Goal: Task Accomplishment & Management: Manage account settings

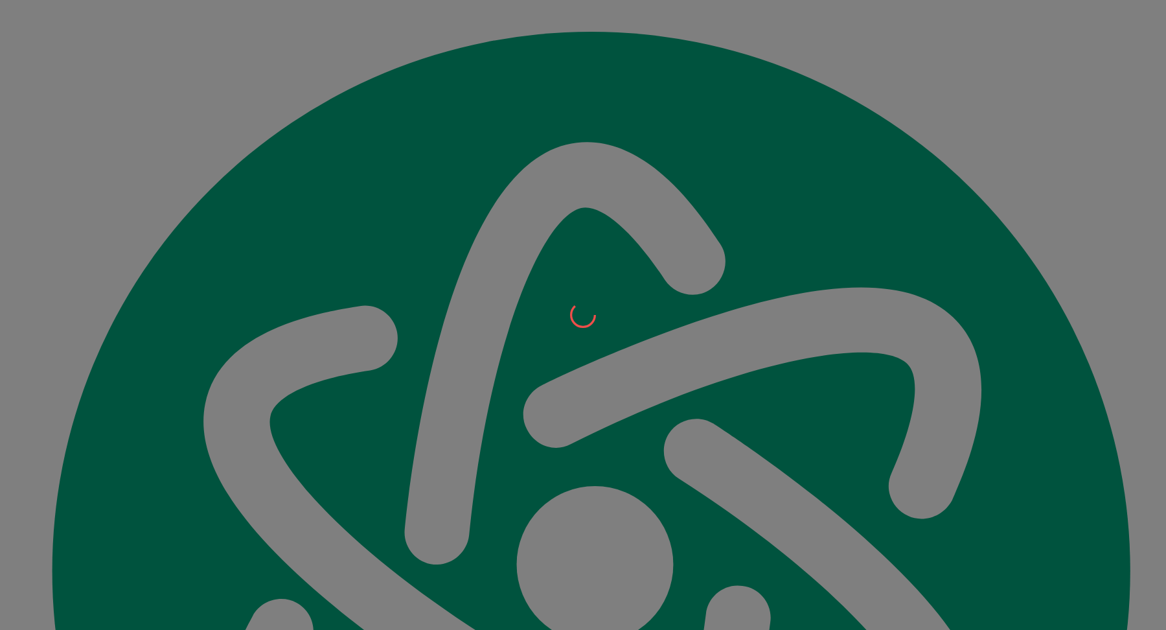
scroll to position [15032, 0]
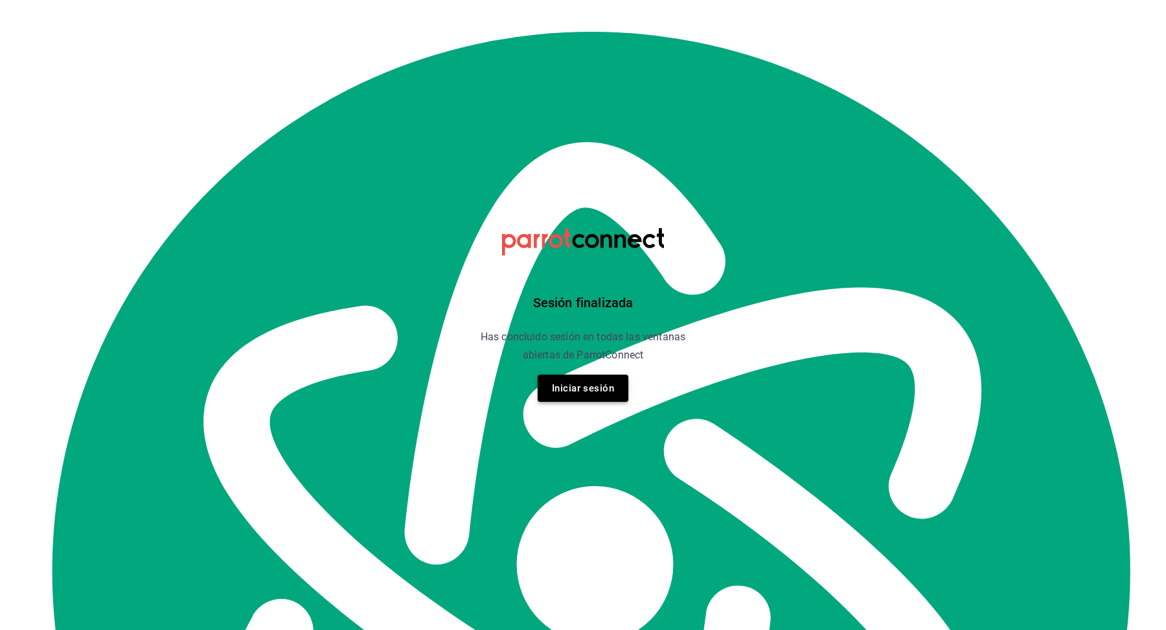
click at [565, 391] on button "Iniciar sesión" at bounding box center [583, 387] width 91 height 27
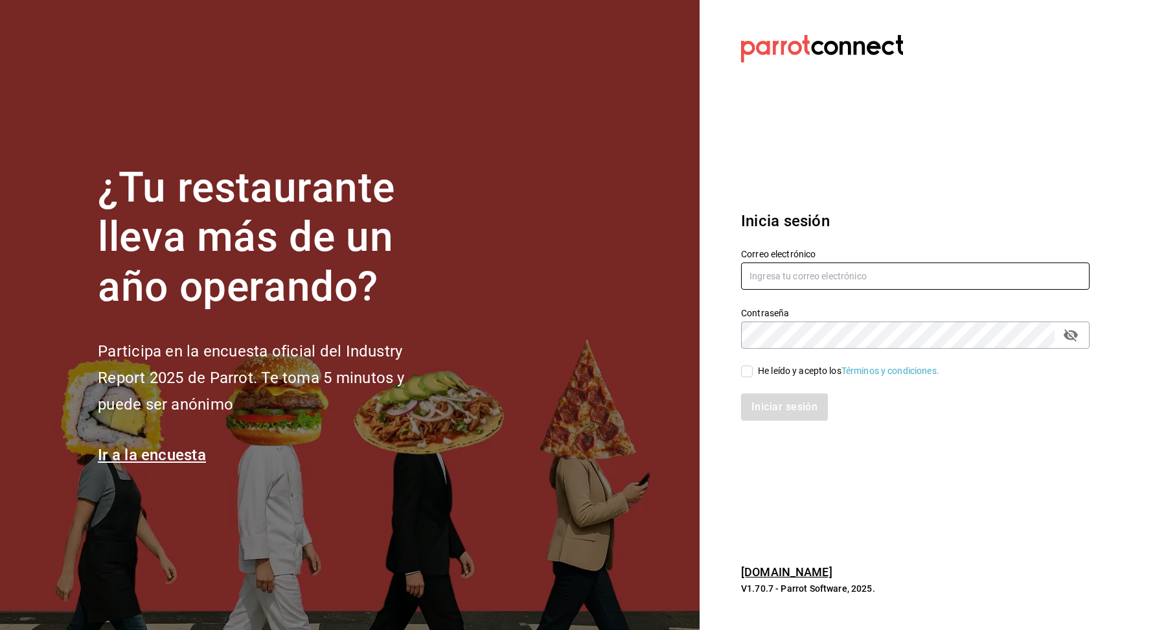
type input "[EMAIL_ADDRESS][DOMAIN_NAME]"
drag, startPoint x: 745, startPoint y: 373, endPoint x: 840, endPoint y: 424, distance: 107.5
click at [745, 373] on input "He leído y acepto los Términos y condiciones." at bounding box center [747, 371] width 12 height 12
checkbox input "true"
drag, startPoint x: 785, startPoint y: 411, endPoint x: 865, endPoint y: 424, distance: 80.7
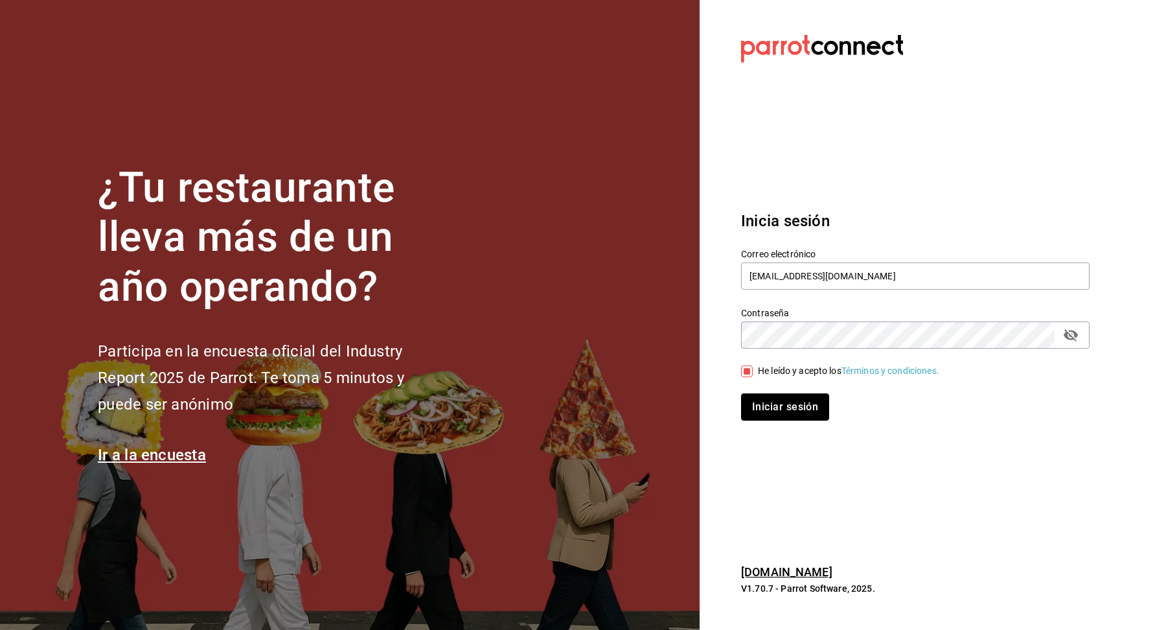
click at [785, 411] on button "Iniciar sesión" at bounding box center [785, 406] width 88 height 27
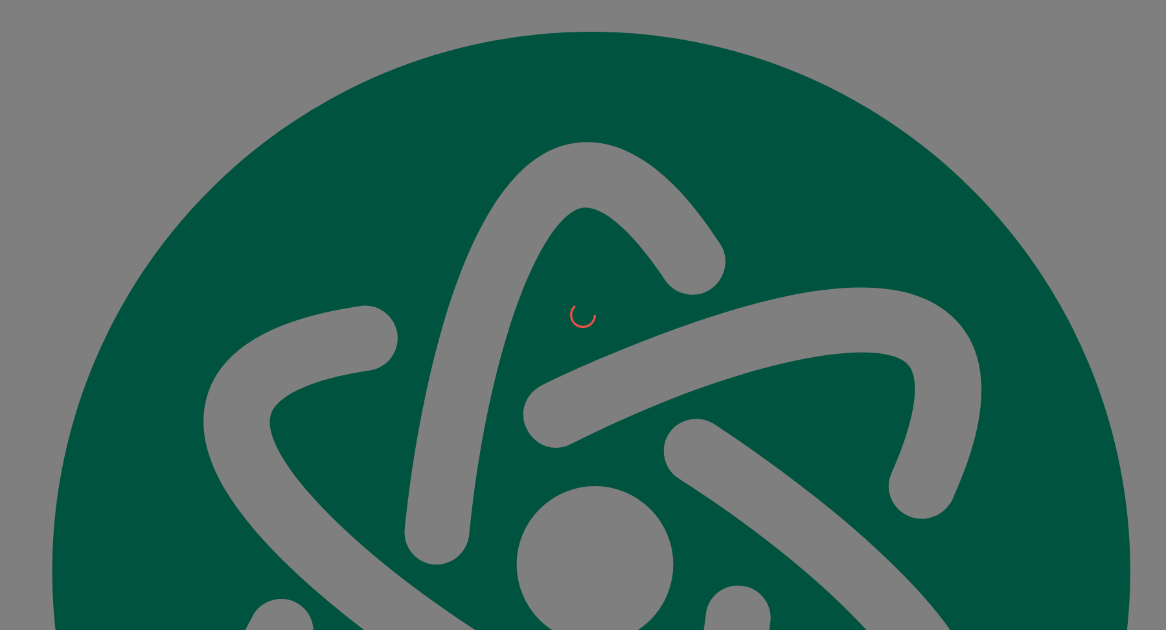
scroll to position [15032, 0]
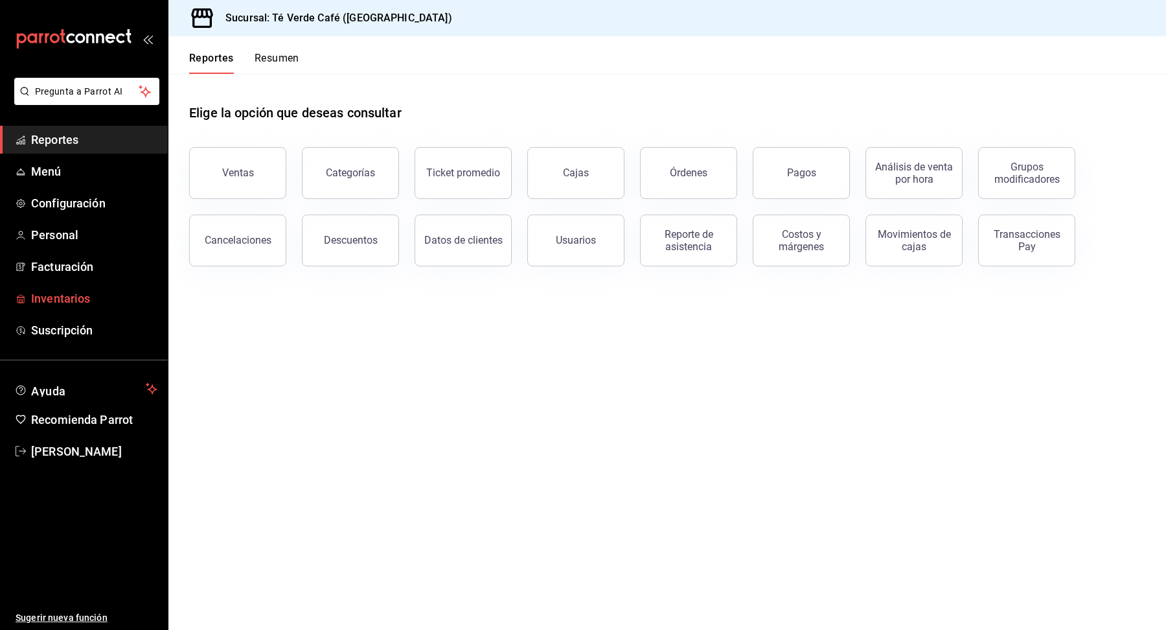
click at [60, 298] on span "Inventarios" at bounding box center [94, 297] width 126 height 17
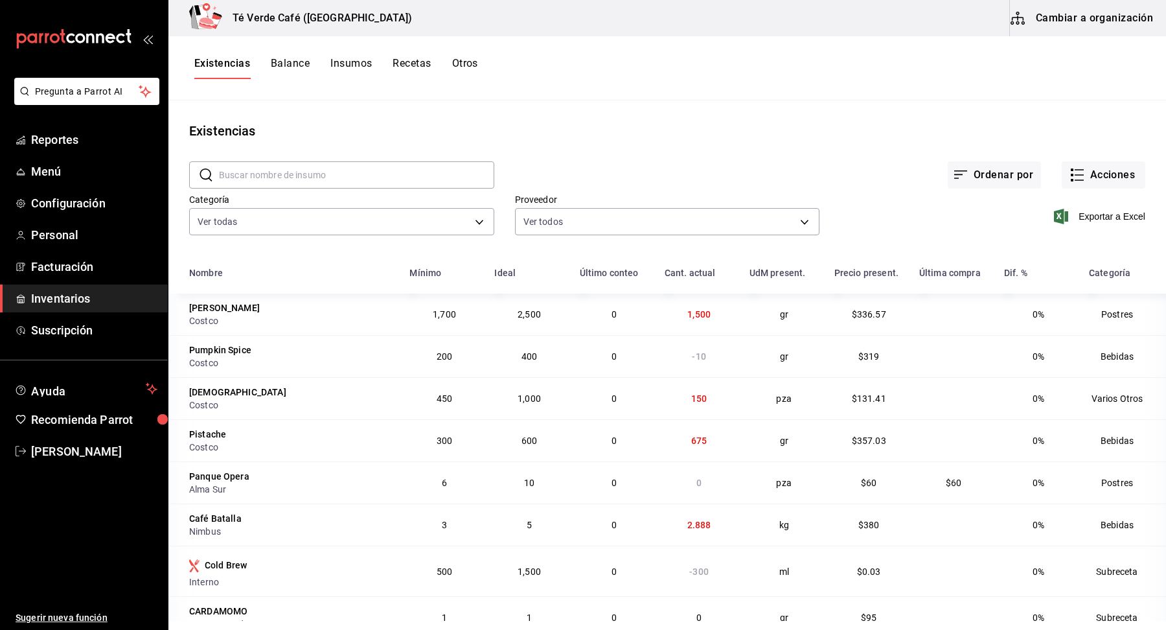
click at [273, 175] on input "text" at bounding box center [356, 175] width 275 height 26
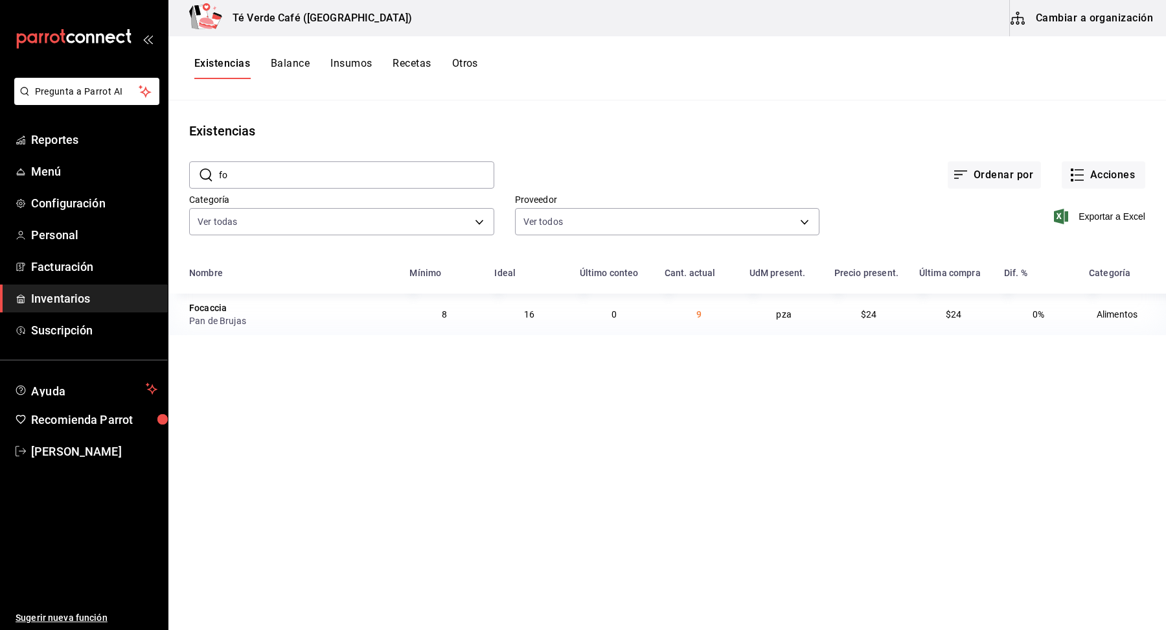
type input "f"
click at [299, 172] on input "crois" at bounding box center [356, 175] width 275 height 26
click at [302, 174] on input "browni" at bounding box center [356, 175] width 275 height 26
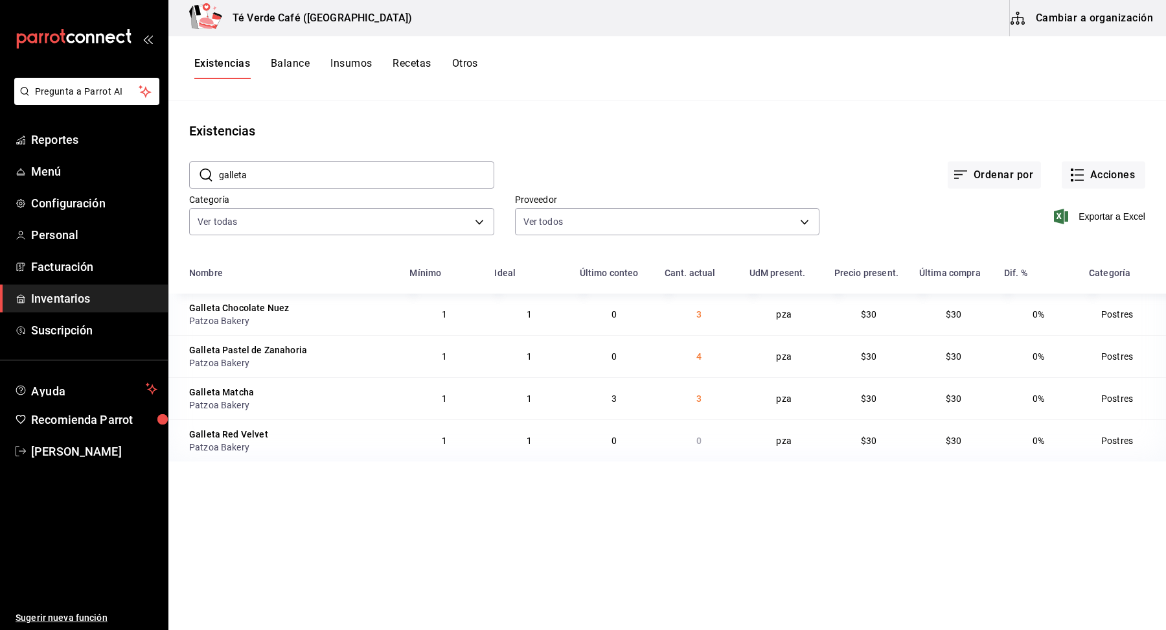
click at [276, 170] on input "galleta" at bounding box center [356, 175] width 275 height 26
click at [328, 183] on input "tarta" at bounding box center [356, 175] width 275 height 26
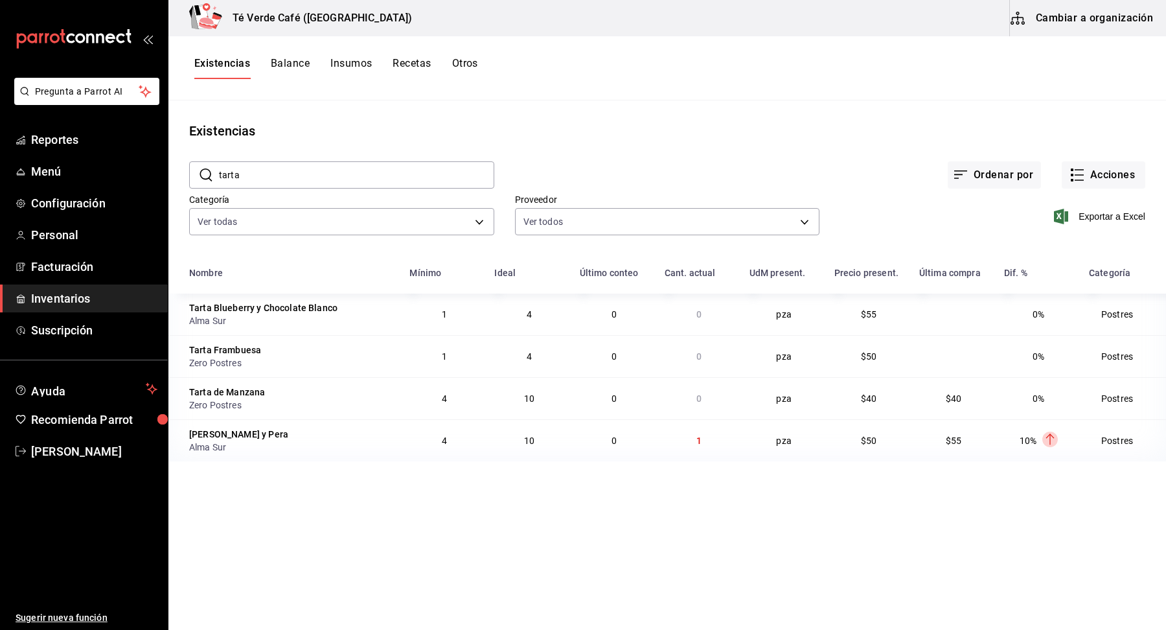
click at [328, 183] on input "tarta" at bounding box center [356, 175] width 275 height 26
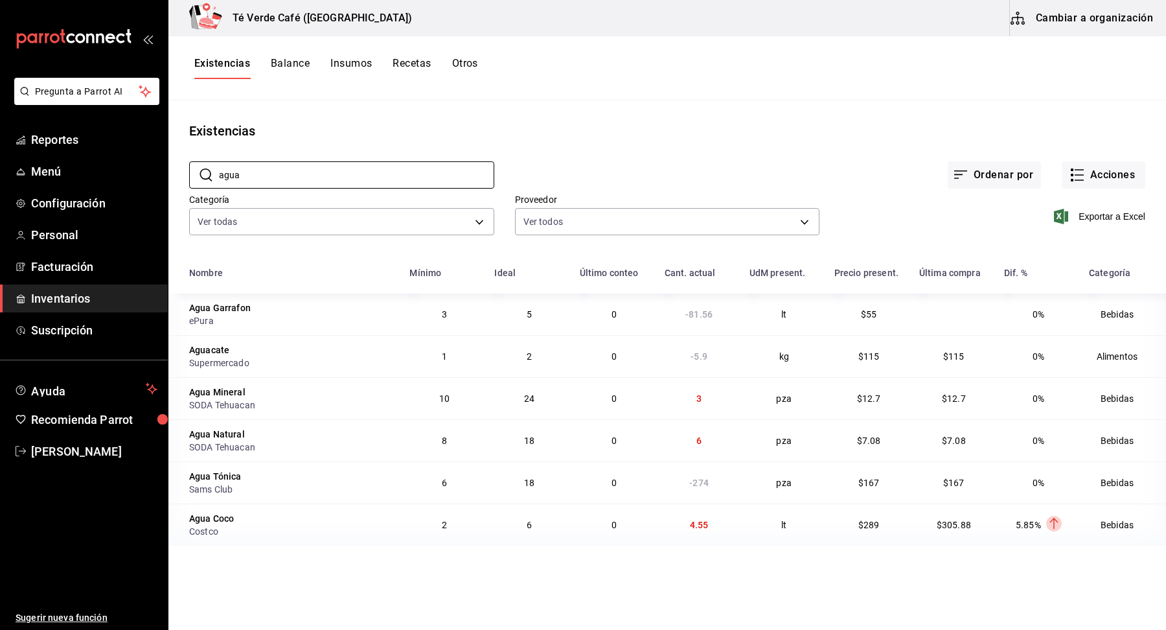
type input "agua"
click at [305, 190] on div "Categoría Ver todas 2d8f20b0-3352-407d-9bbc-f47adee48612,162c3b5a-05ee-40a0-bf7…" at bounding box center [331, 206] width 326 height 66
click at [311, 176] on input "agua" at bounding box center [356, 175] width 275 height 26
type textarea "agua"
click at [311, 176] on input "agua" at bounding box center [356, 175] width 275 height 26
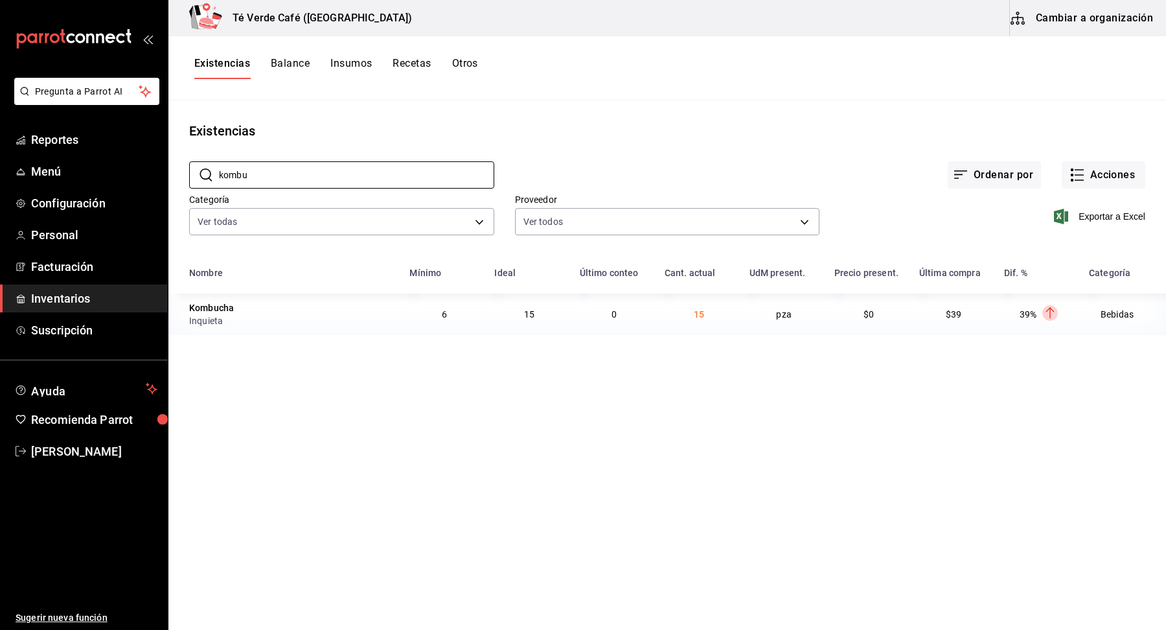
type input "kombu"
click at [1107, 172] on button "Acciones" at bounding box center [1103, 174] width 84 height 27
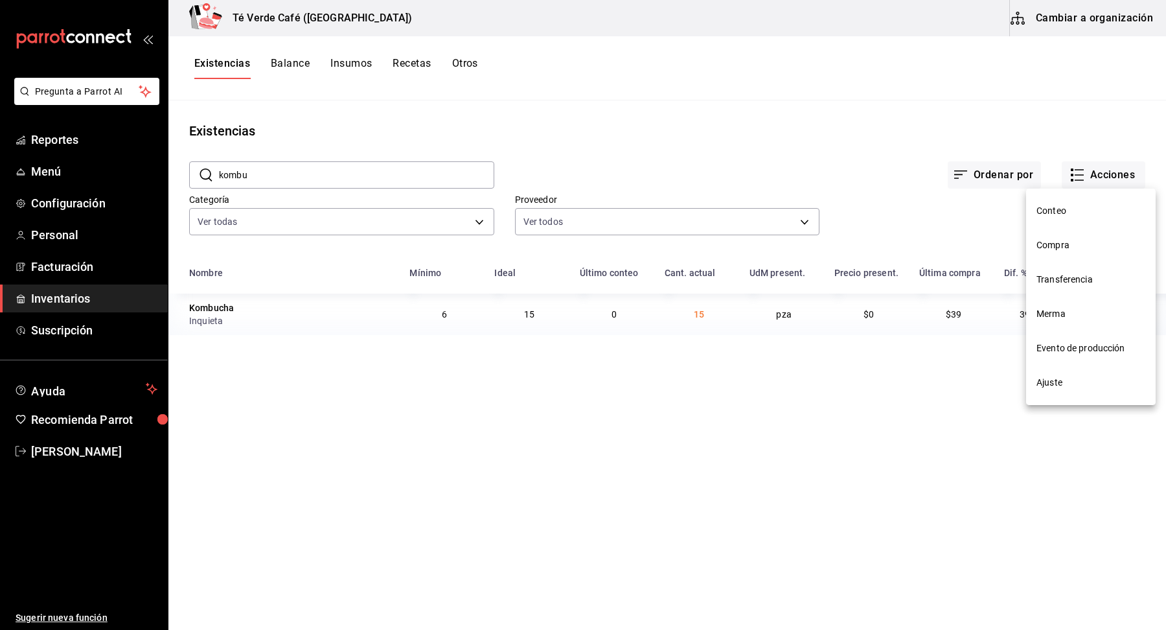
click at [1093, 318] on span "Merma" at bounding box center [1090, 314] width 109 height 14
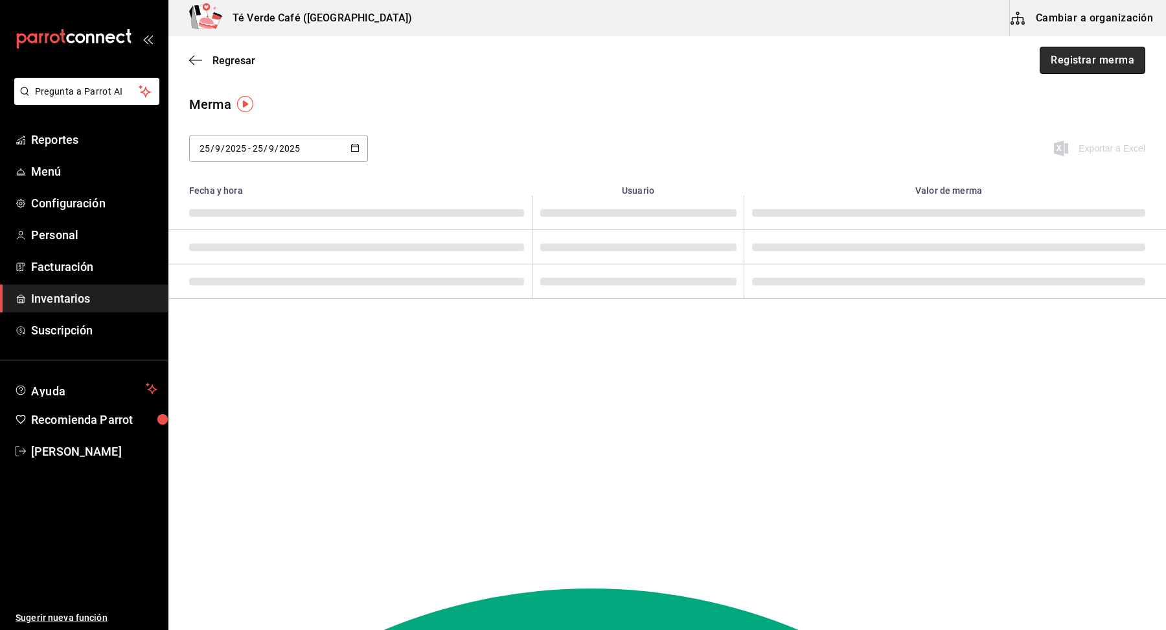
click at [1072, 56] on button "Registrar merma" at bounding box center [1092, 60] width 106 height 27
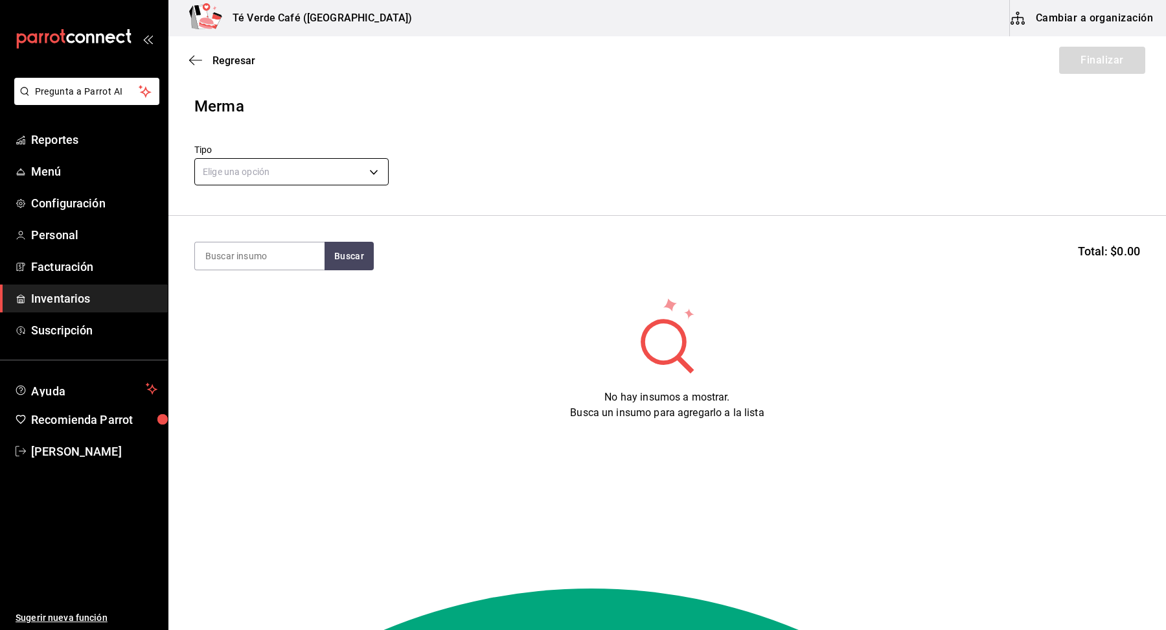
click at [296, 163] on body "Pregunta a Parrot AI Reportes Menú Configuración Personal Facturación Inventari…" at bounding box center [583, 278] width 1166 height 556
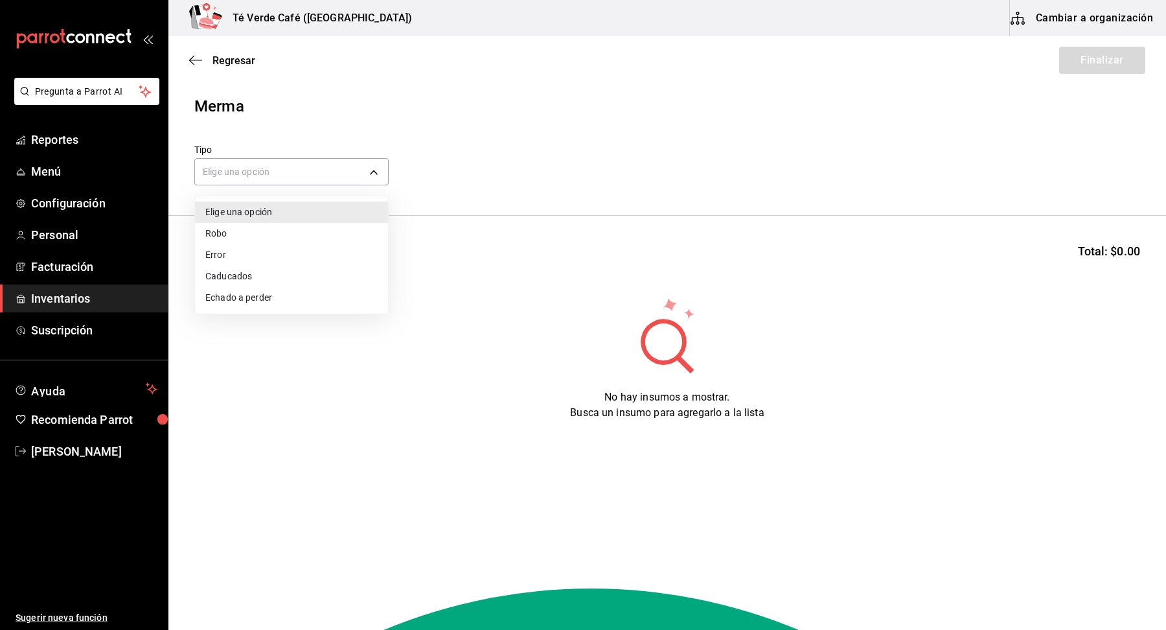
click at [291, 277] on li "Caducados" at bounding box center [291, 276] width 193 height 21
type input "EXPIRED"
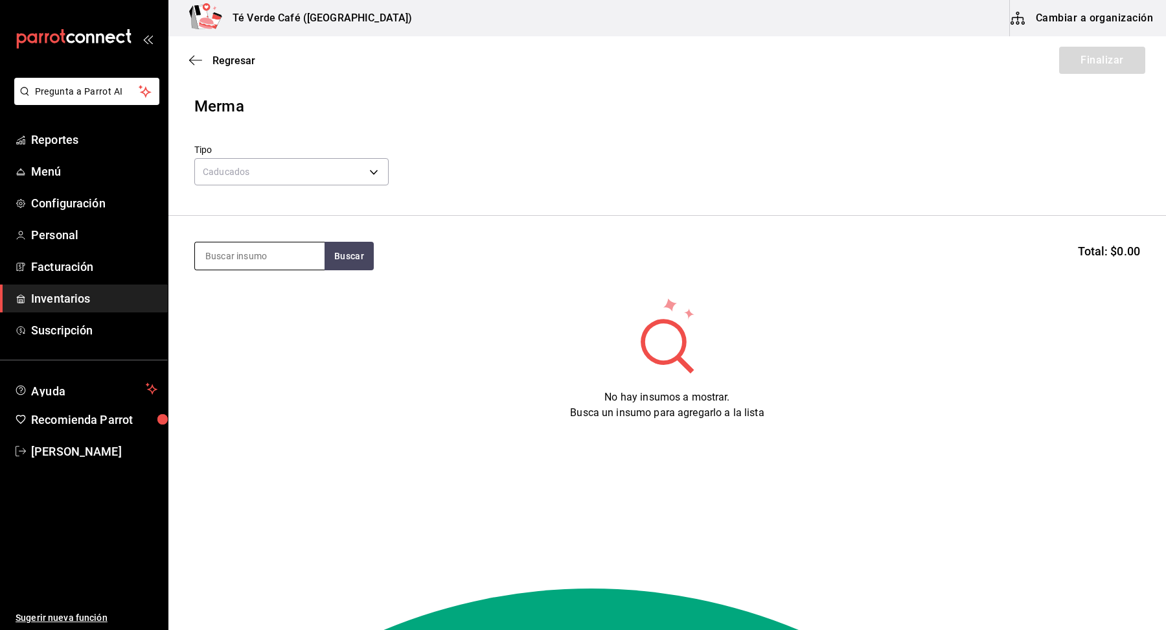
click at [286, 256] on input at bounding box center [260, 255] width 130 height 27
click at [285, 263] on input "lim" at bounding box center [260, 255] width 130 height 27
type input "panq"
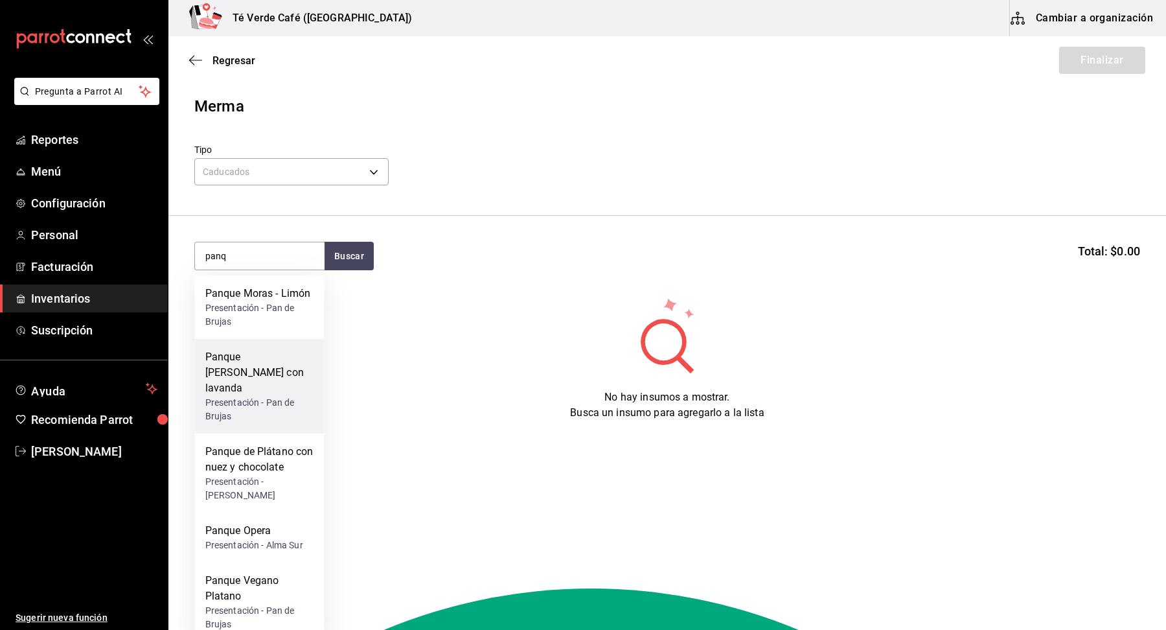
click at [258, 354] on div "Panque [PERSON_NAME] con lavanda" at bounding box center [259, 372] width 109 height 47
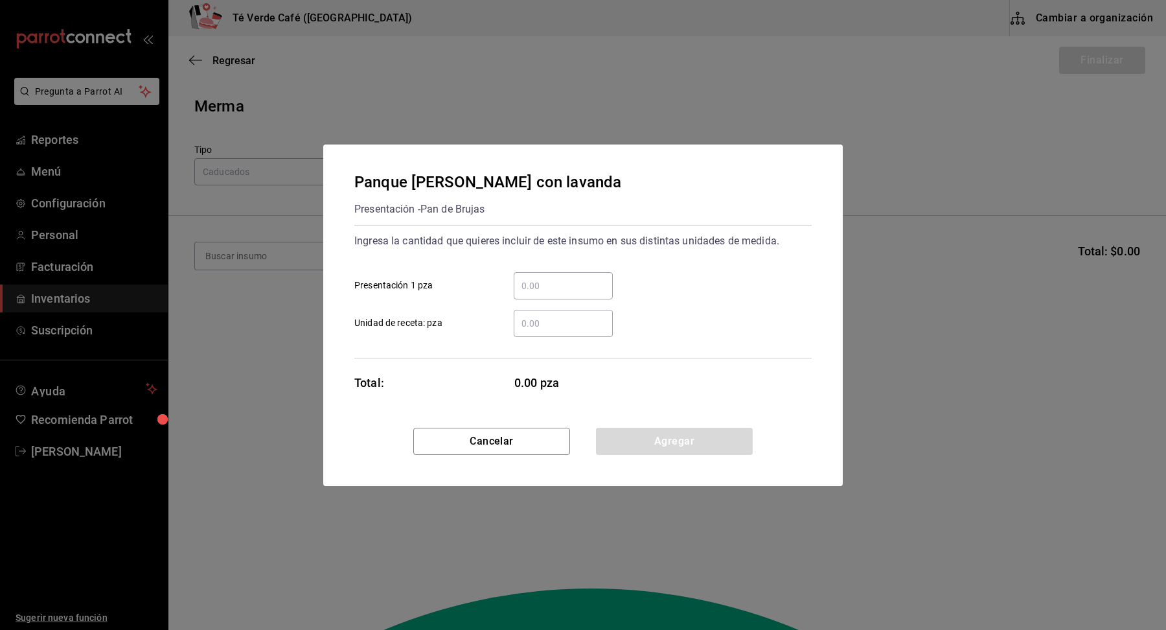
click at [573, 284] on input "​ Presentación 1 pza" at bounding box center [563, 286] width 99 height 16
type input "2"
click at [700, 317] on div "​ Unidad de receta: pza" at bounding box center [578, 318] width 468 height 38
click at [723, 441] on button "Agregar" at bounding box center [674, 440] width 157 height 27
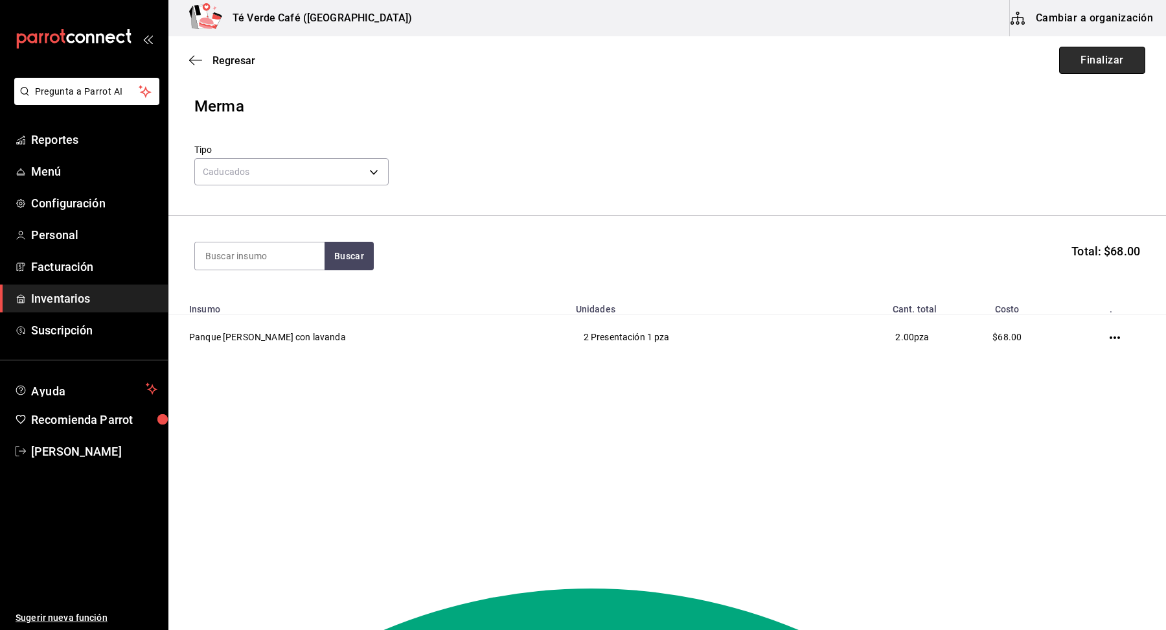
click at [1104, 63] on button "Finalizar" at bounding box center [1102, 60] width 86 height 27
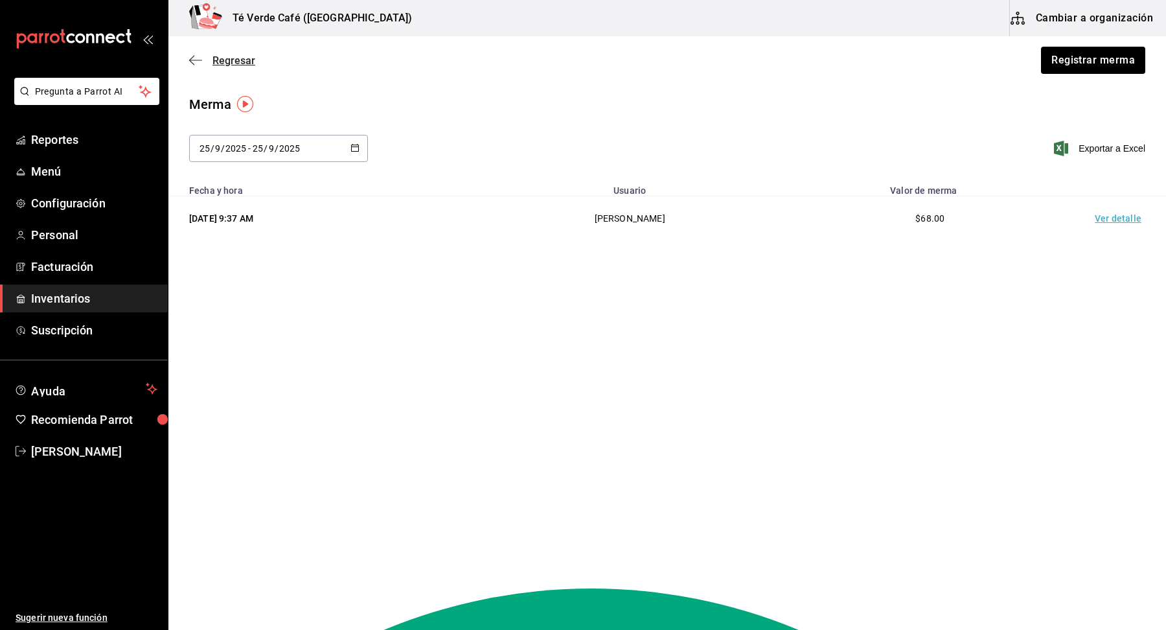
click at [216, 55] on span "Regresar" at bounding box center [233, 60] width 43 height 12
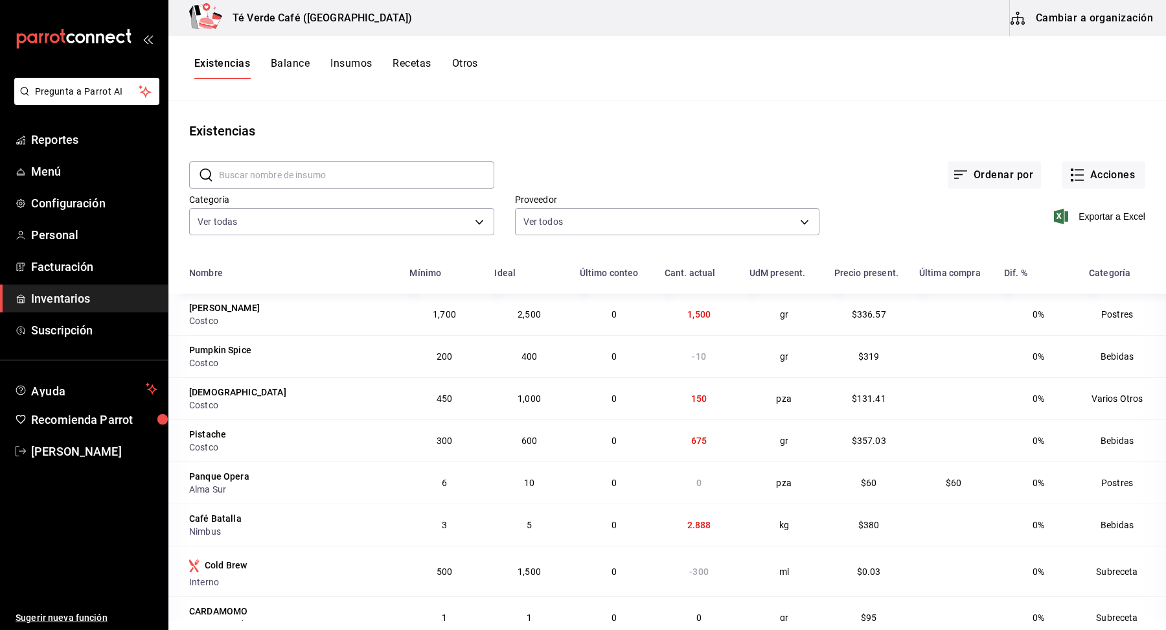
click at [260, 171] on input "text" at bounding box center [356, 175] width 275 height 26
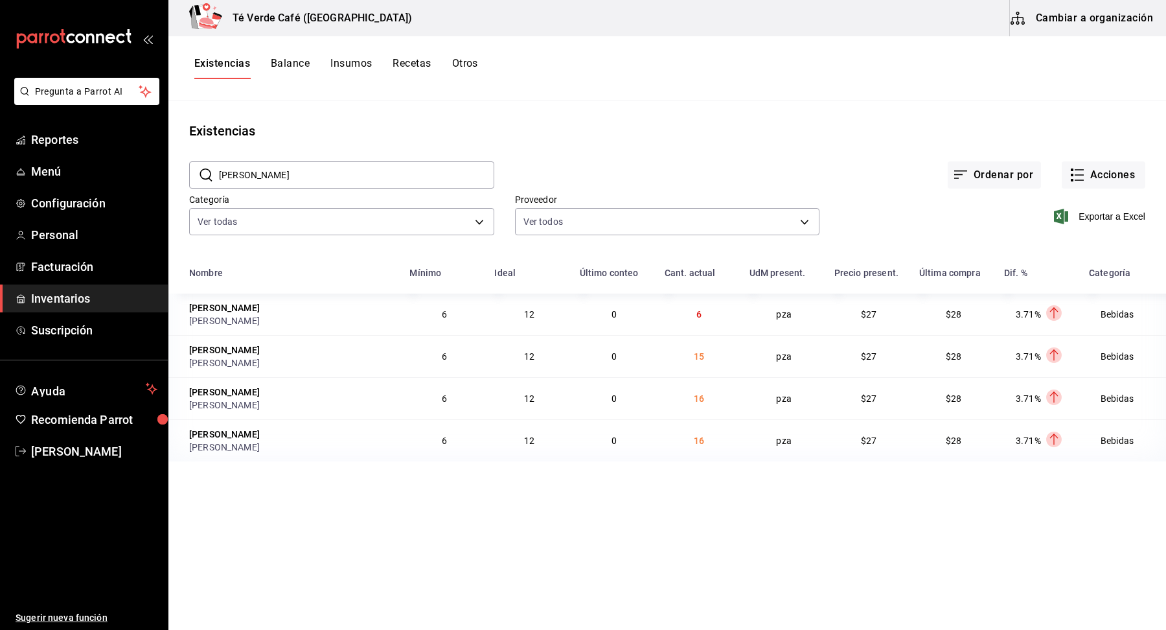
click at [322, 181] on input "[PERSON_NAME]" at bounding box center [356, 175] width 275 height 26
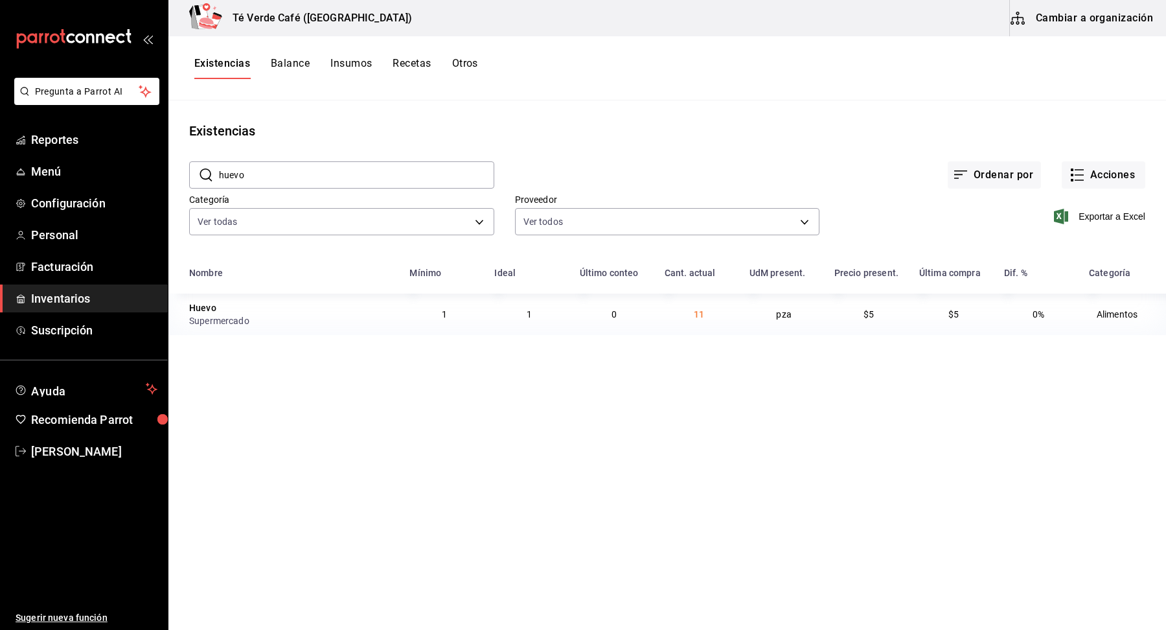
click at [258, 171] on input "huevo" at bounding box center [356, 175] width 275 height 26
click at [278, 173] on input "pan in" at bounding box center [356, 175] width 275 height 26
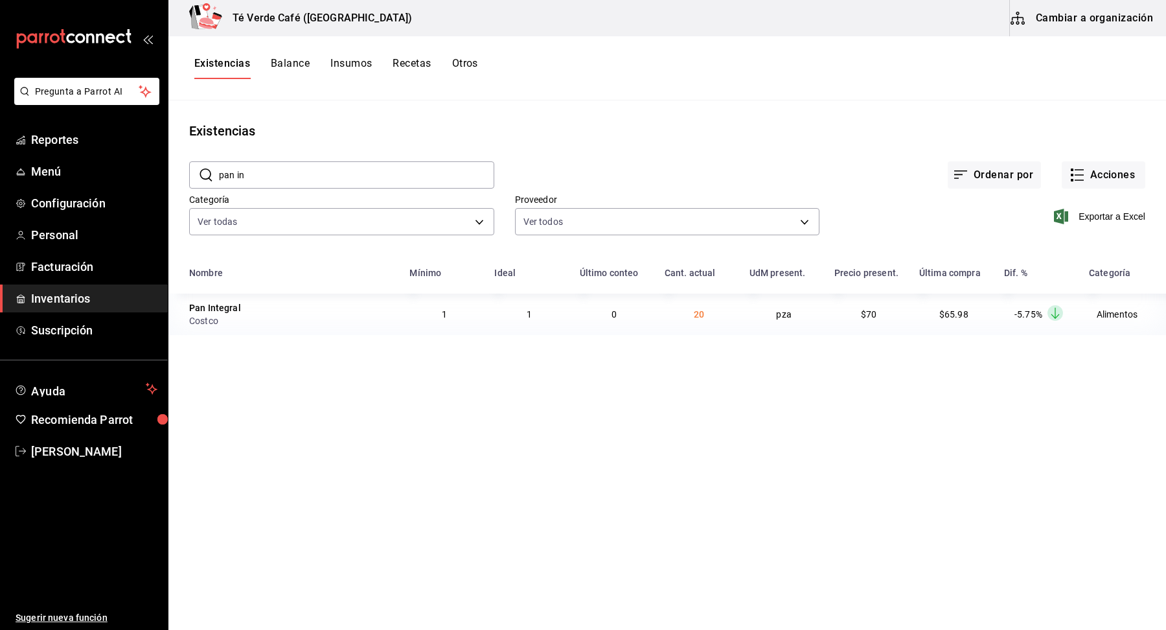
click at [278, 173] on input "pan in" at bounding box center [356, 175] width 275 height 26
type input "d"
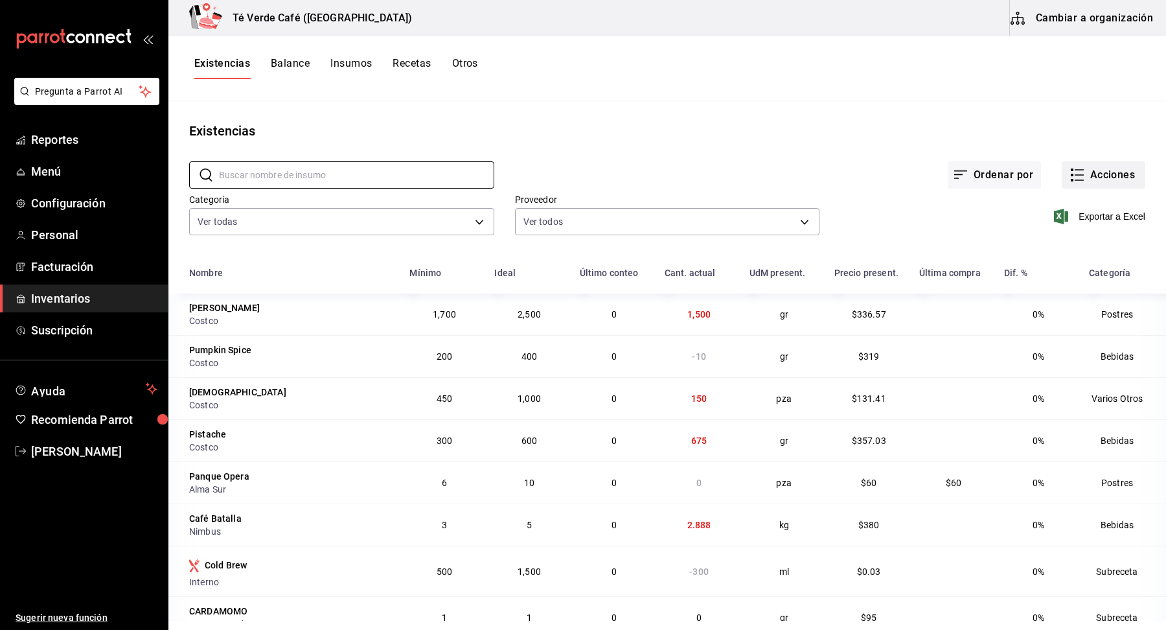
click at [1096, 183] on button "Acciones" at bounding box center [1103, 174] width 84 height 27
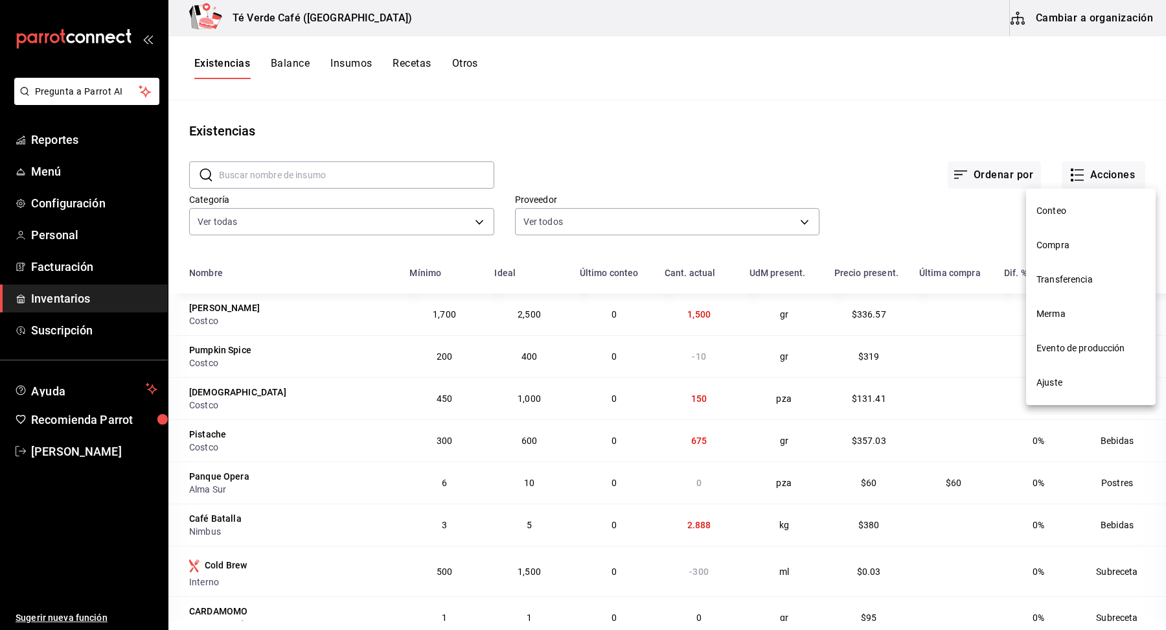
click at [1057, 323] on li "Merma" at bounding box center [1091, 314] width 130 height 34
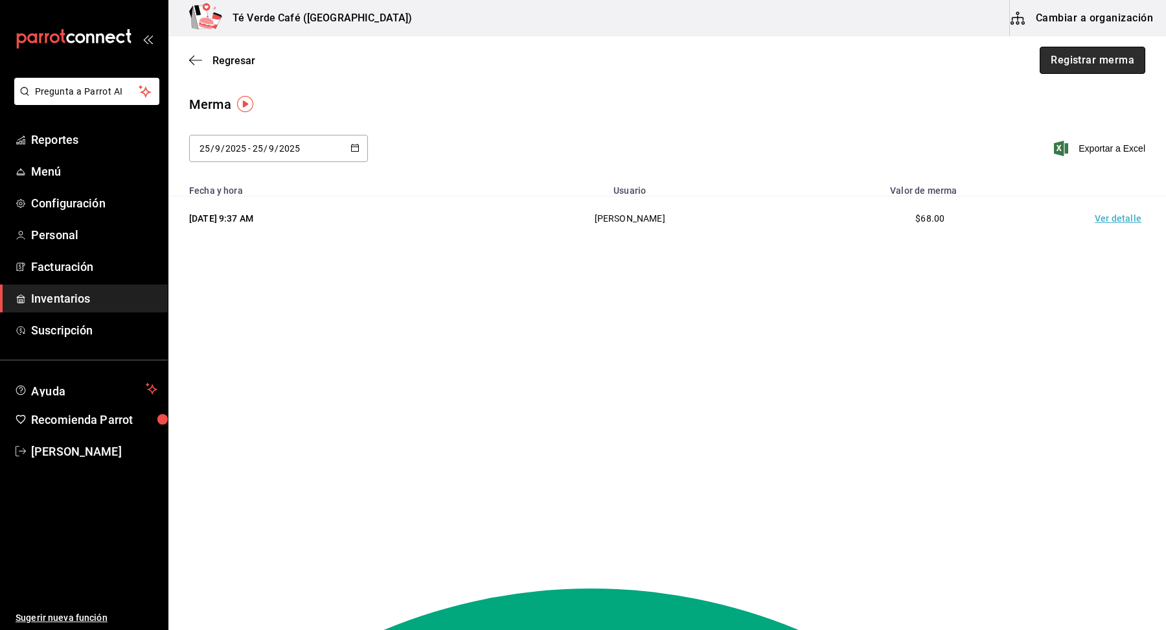
click at [1073, 68] on button "Registrar merma" at bounding box center [1092, 60] width 106 height 27
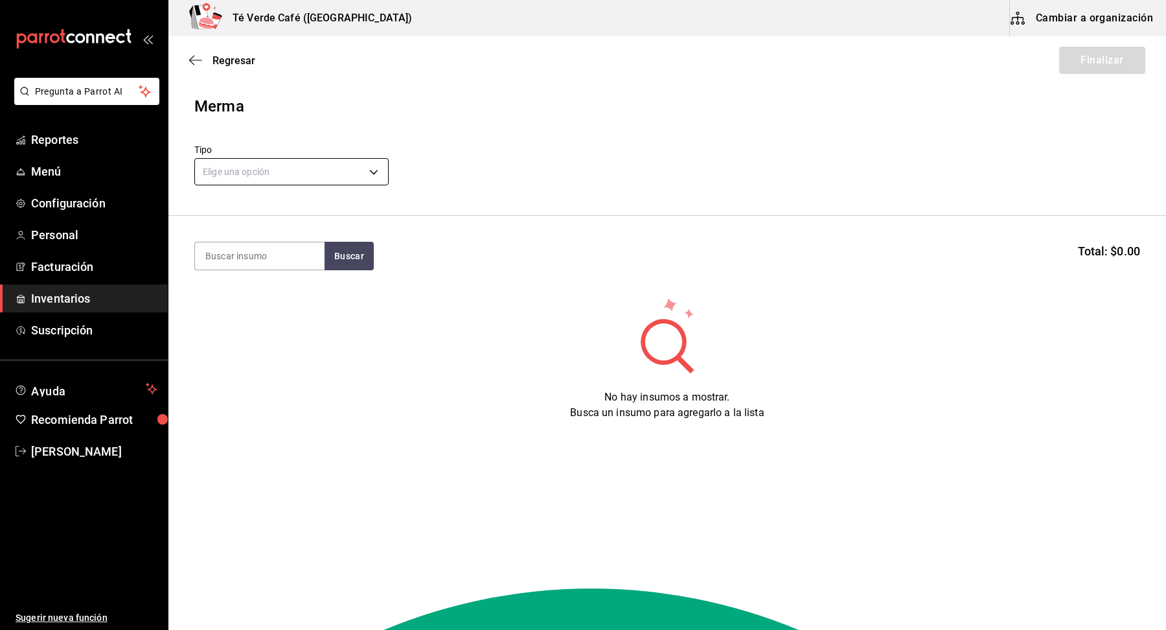
click at [346, 163] on body "Pregunta a Parrot AI Reportes Menú Configuración Personal Facturación Inventari…" at bounding box center [583, 278] width 1166 height 556
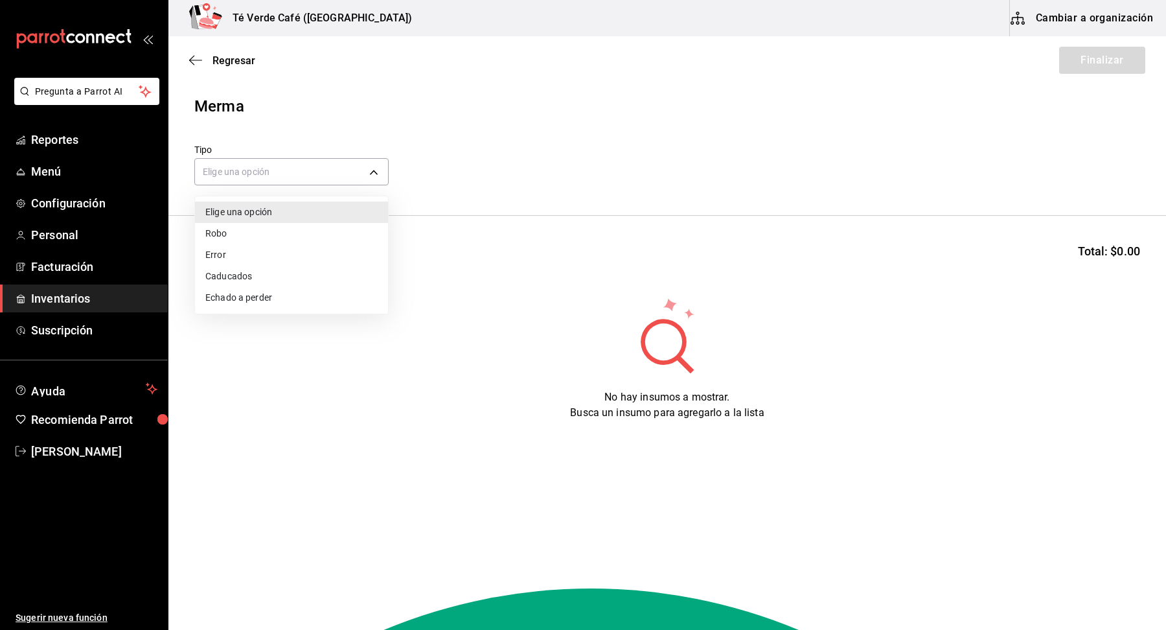
click at [288, 248] on li "Error" at bounding box center [291, 254] width 193 height 21
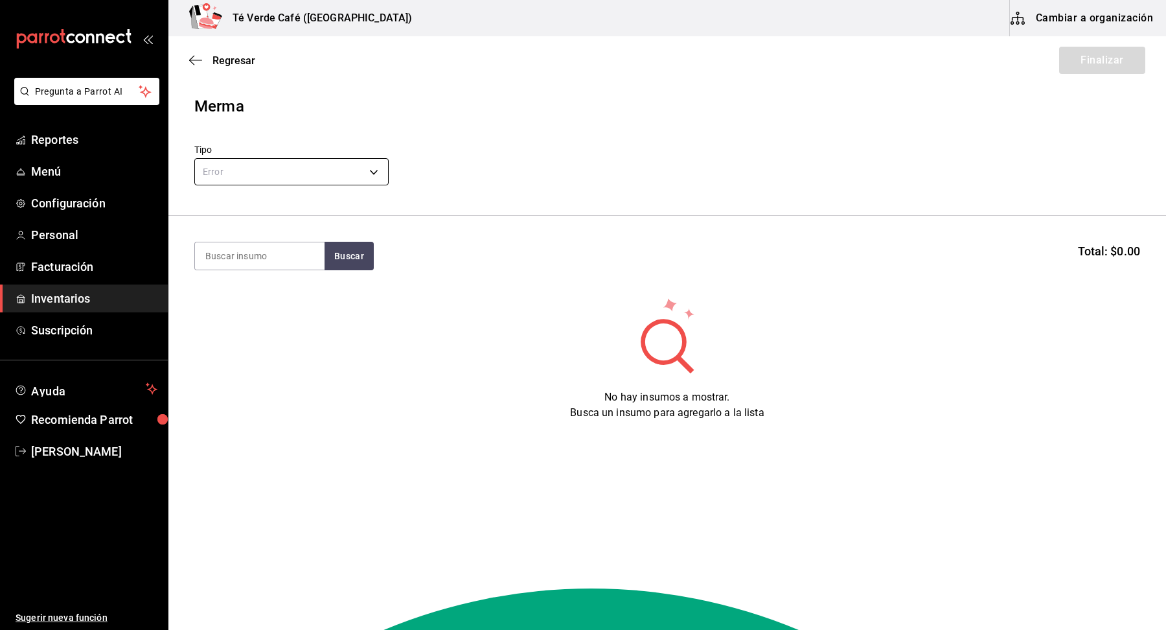
click at [344, 172] on body "Pregunta a Parrot AI Reportes Menú Configuración Personal Facturación Inventari…" at bounding box center [583, 278] width 1166 height 556
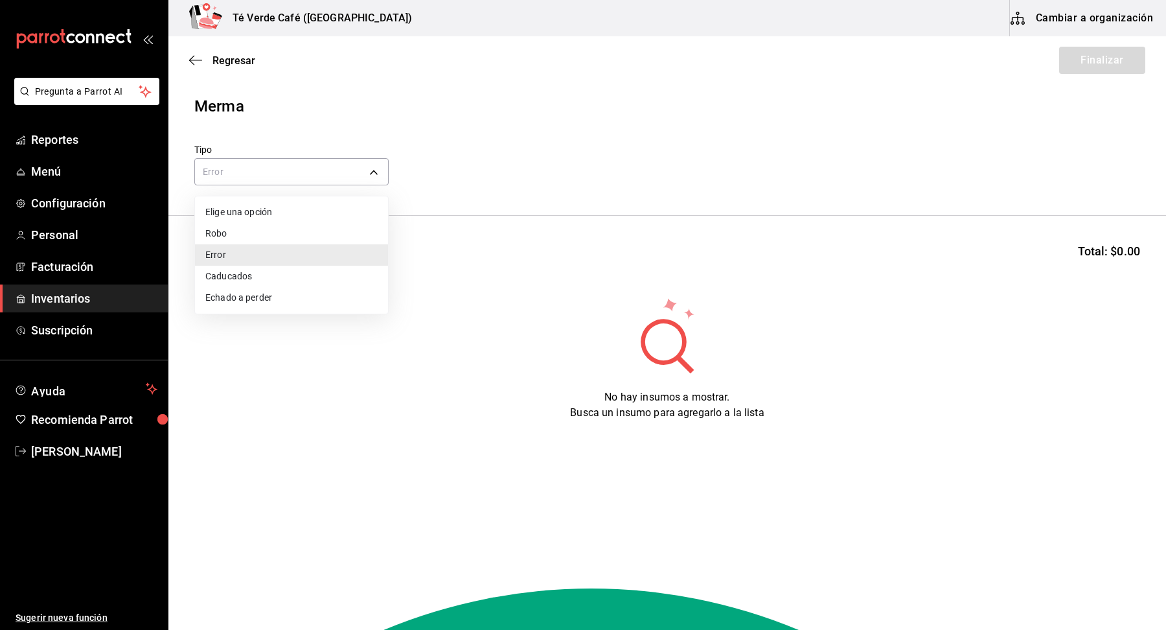
click at [298, 237] on li "Robo" at bounding box center [291, 233] width 193 height 21
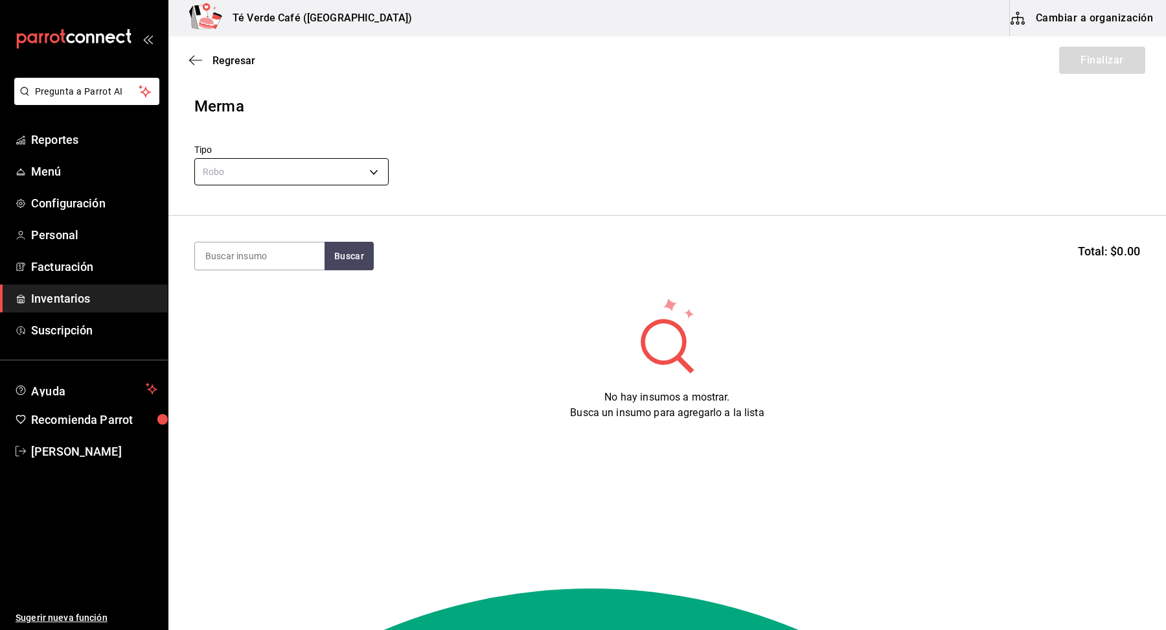
click at [357, 175] on body "Pregunta a Parrot AI Reportes Menú Configuración Personal Facturación Inventari…" at bounding box center [583, 278] width 1166 height 556
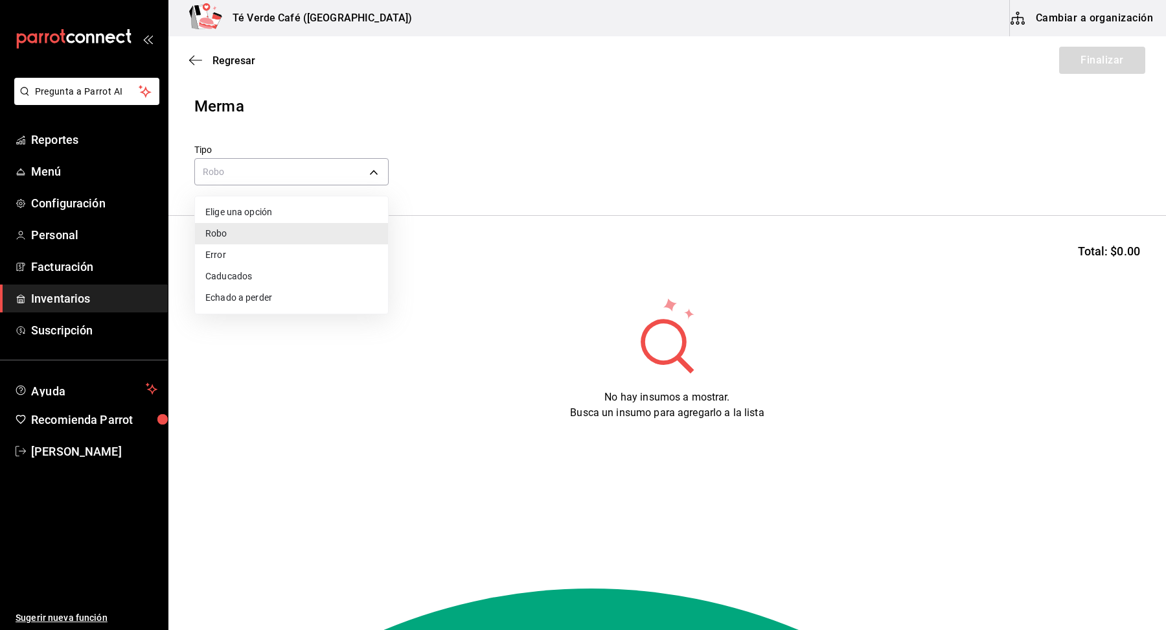
click at [258, 253] on li "Error" at bounding box center [291, 254] width 193 height 21
type input "ERROR"
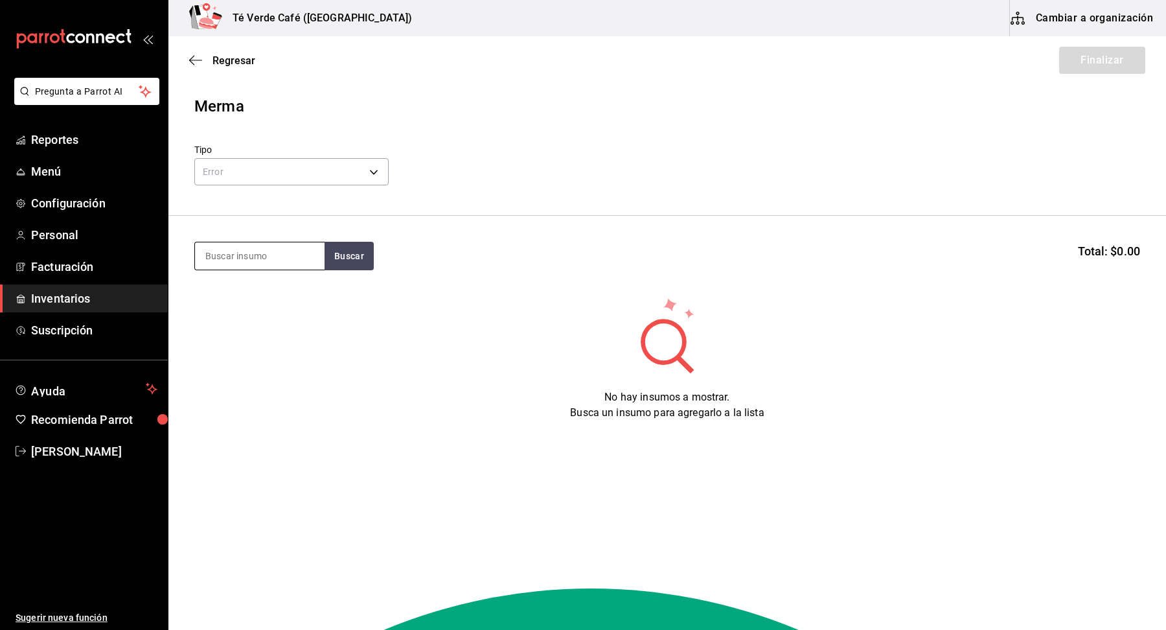
click at [265, 258] on input at bounding box center [260, 255] width 130 height 27
type input "huevo"
click at [269, 292] on div "Huevo" at bounding box center [249, 294] width 89 height 16
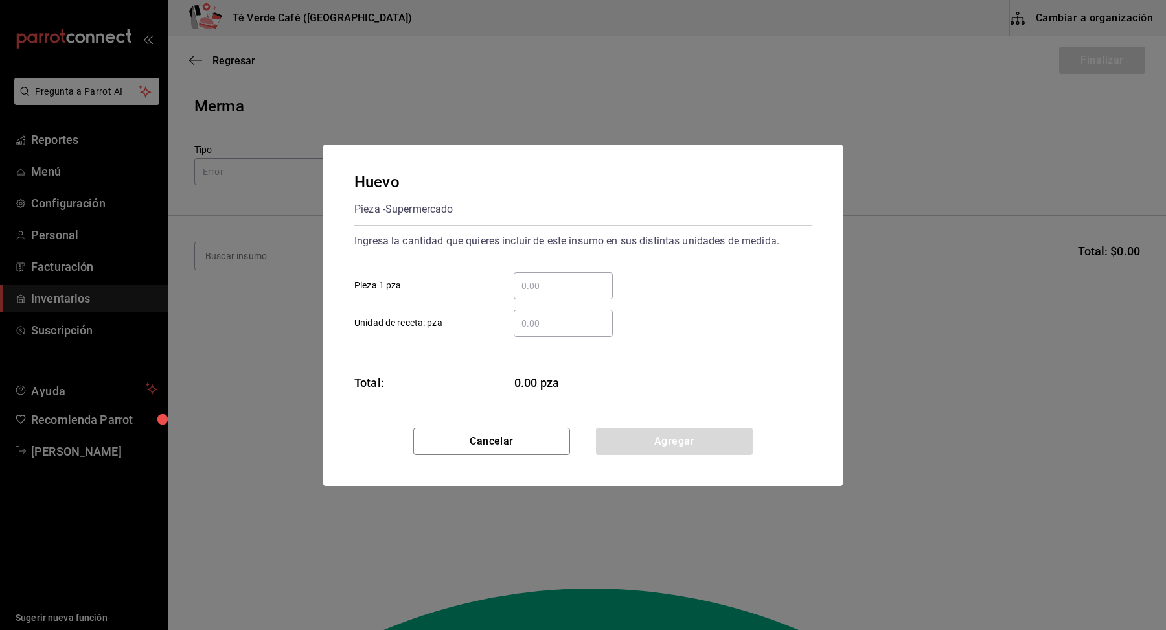
click at [584, 281] on input "​ Pieza 1 pza" at bounding box center [563, 286] width 99 height 16
type input "1"
click at [806, 300] on div "​ Unidad de receta: pza" at bounding box center [578, 318] width 468 height 38
click at [715, 438] on button "Agregar" at bounding box center [674, 440] width 157 height 27
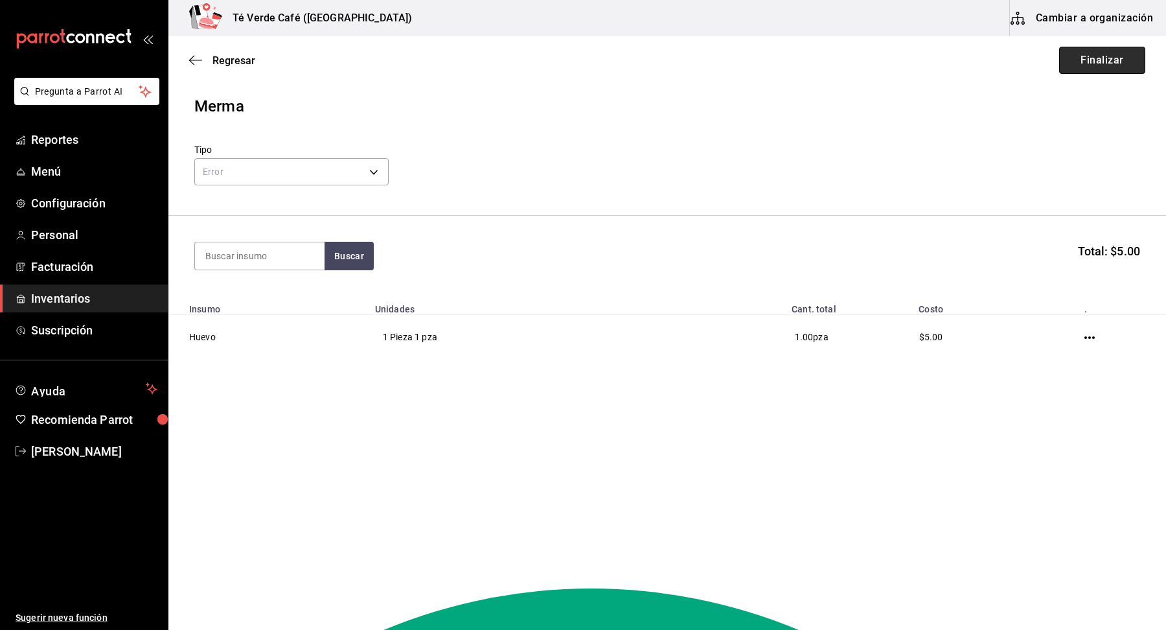
click at [1139, 72] on button "Finalizar" at bounding box center [1102, 60] width 86 height 27
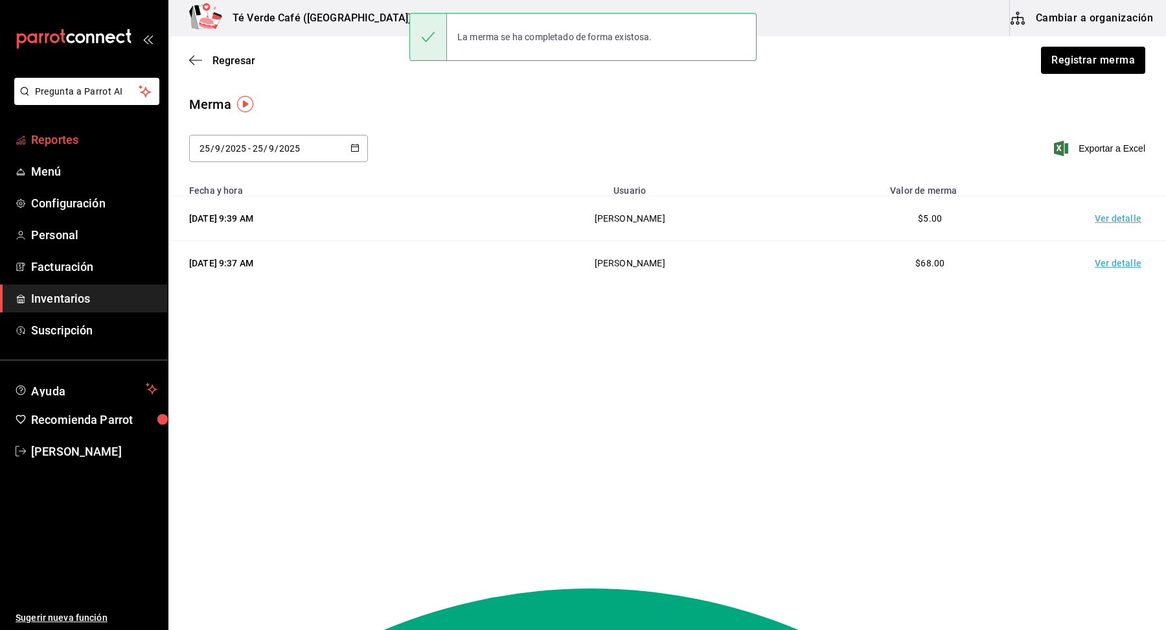
click at [59, 140] on span "Reportes" at bounding box center [94, 139] width 126 height 17
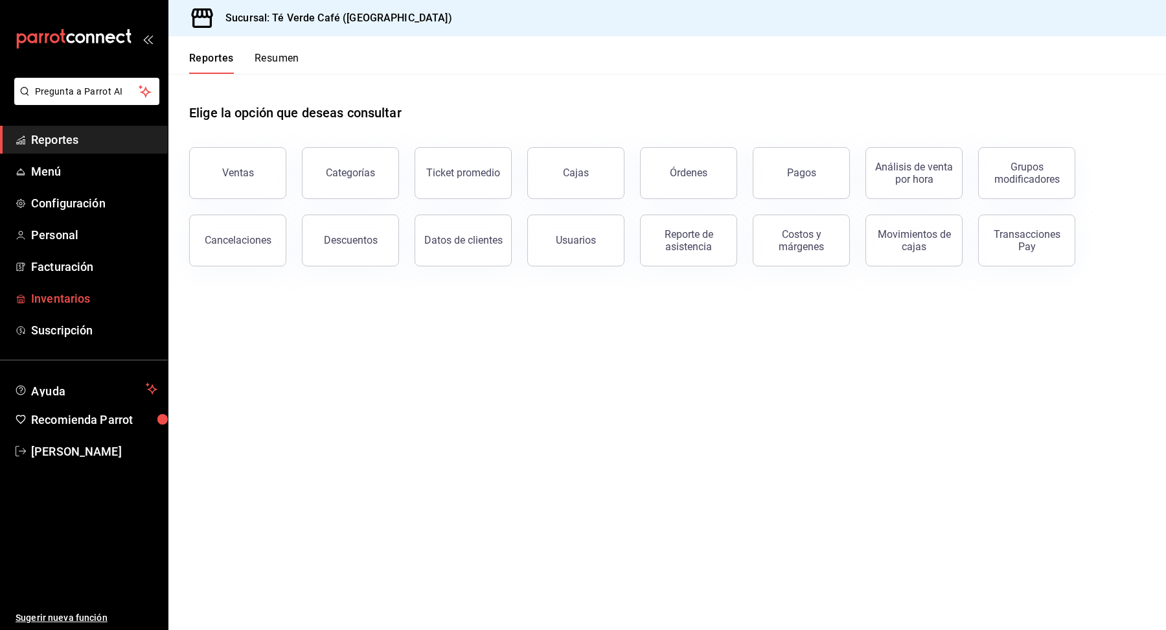
click at [71, 295] on span "Inventarios" at bounding box center [94, 297] width 126 height 17
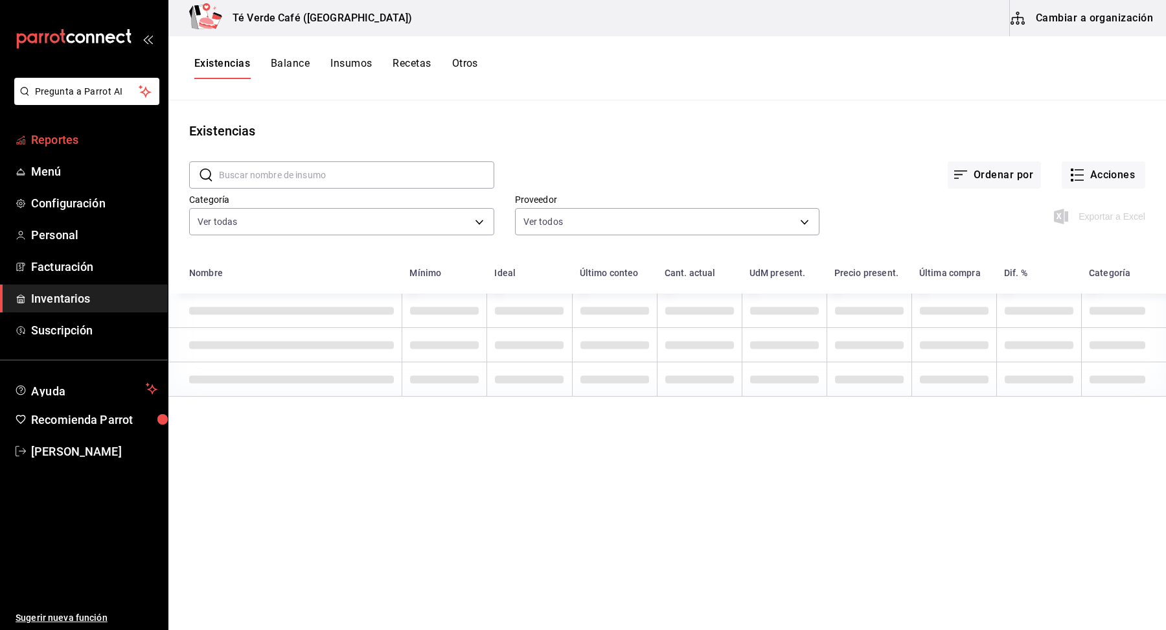
click at [79, 143] on span "Reportes" at bounding box center [94, 139] width 126 height 17
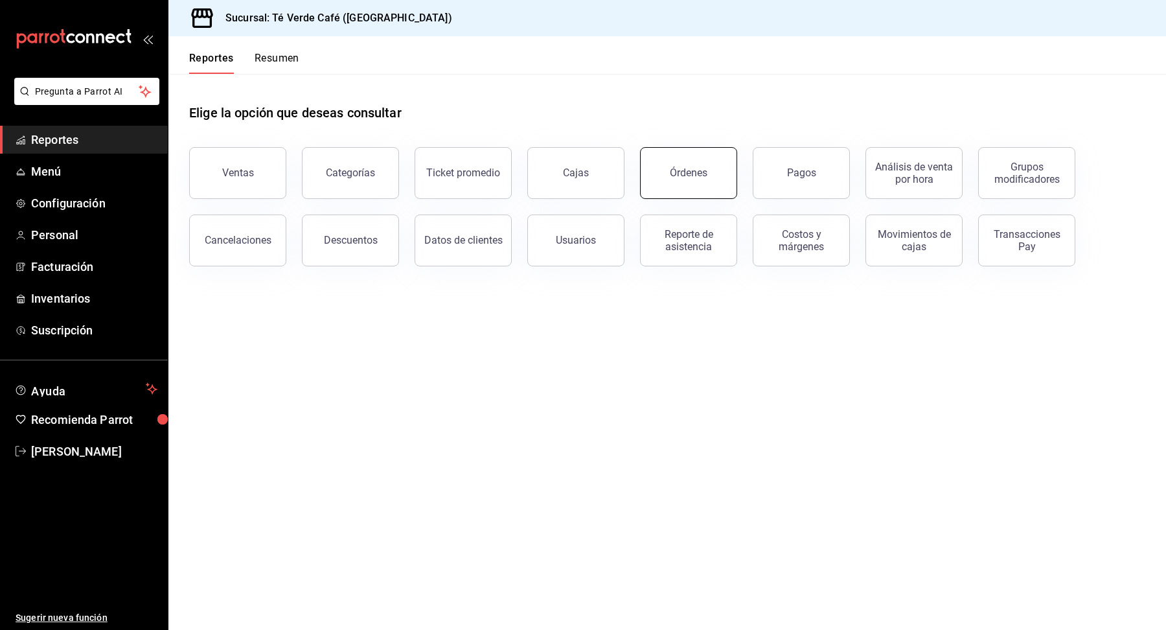
click at [683, 194] on button "Órdenes" at bounding box center [688, 173] width 97 height 52
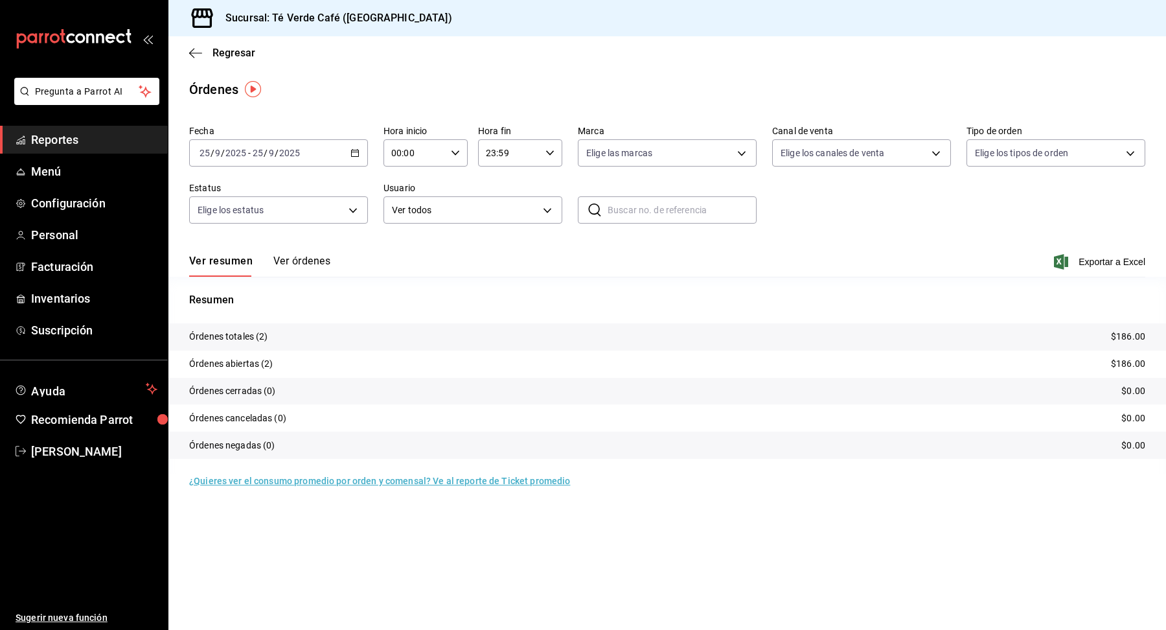
click at [312, 264] on button "Ver órdenes" at bounding box center [301, 266] width 57 height 22
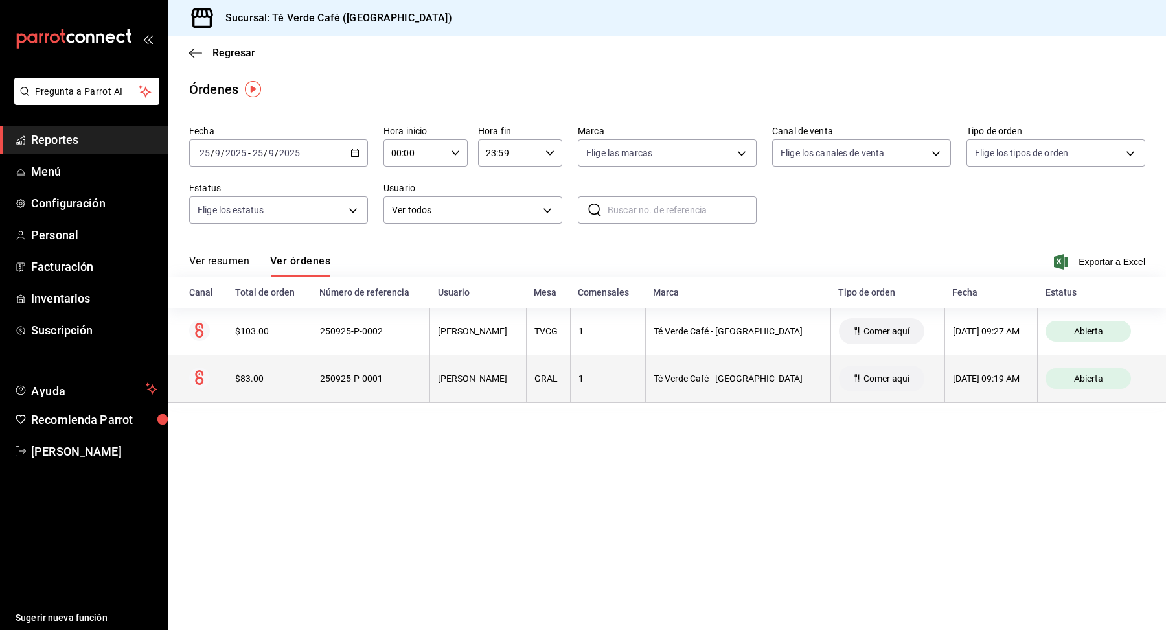
click at [392, 380] on div "250925-P-0001" at bounding box center [371, 378] width 102 height 10
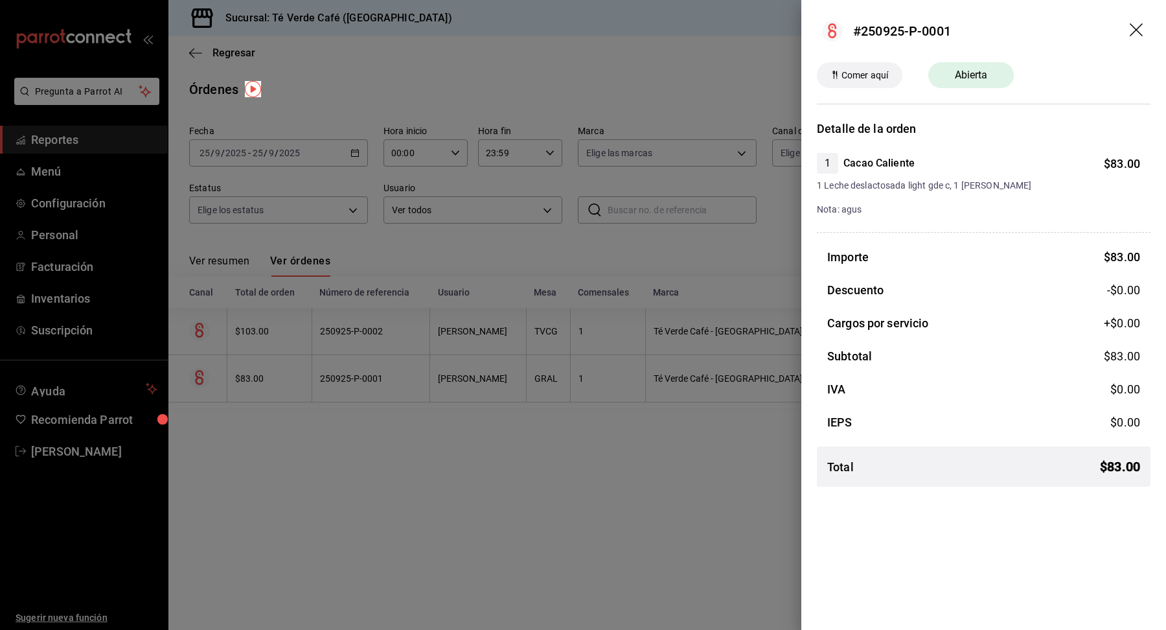
click at [1132, 29] on icon "drag" at bounding box center [1137, 31] width 16 height 16
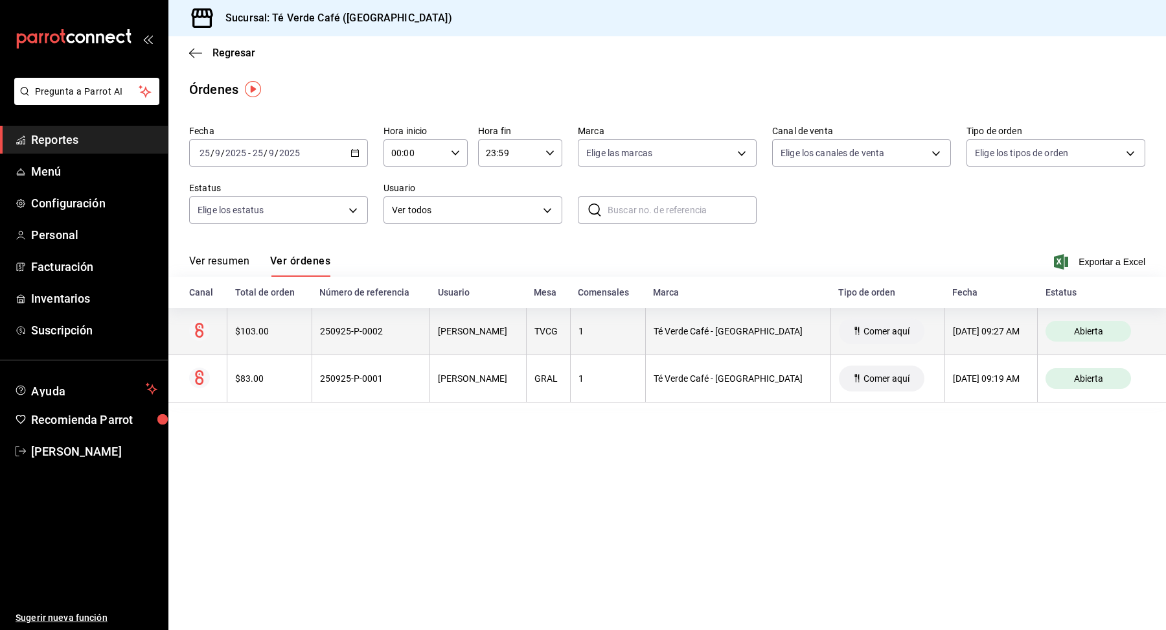
click at [269, 333] on div "$103.00" at bounding box center [269, 331] width 68 height 10
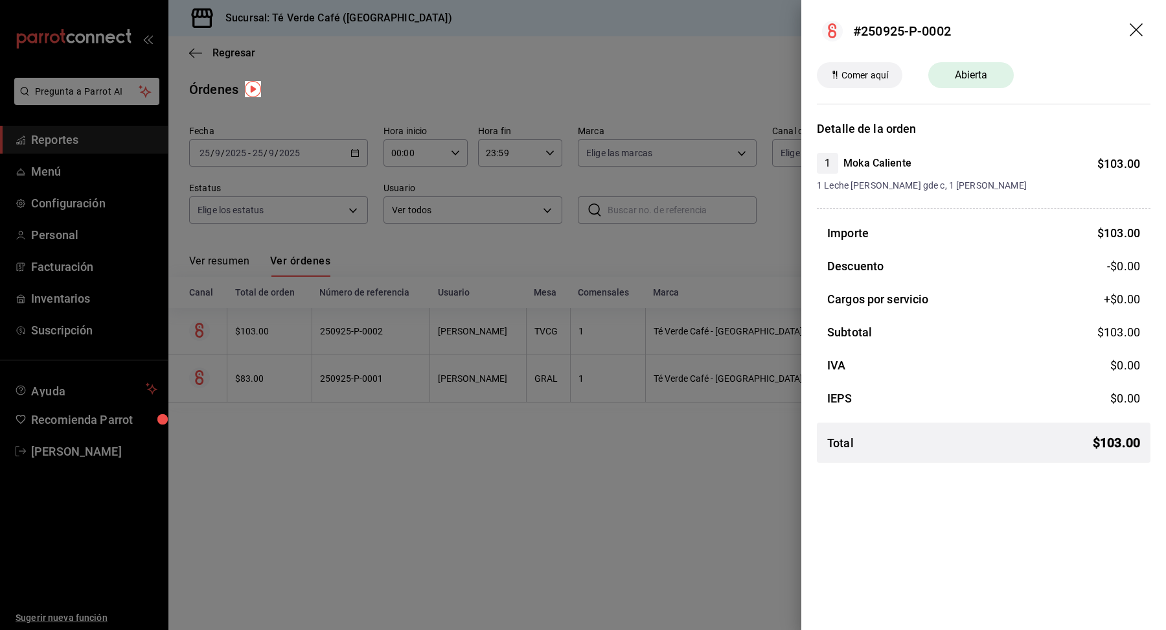
click at [1135, 29] on icon "drag" at bounding box center [1137, 31] width 16 height 16
